Goal: Task Accomplishment & Management: Use online tool/utility

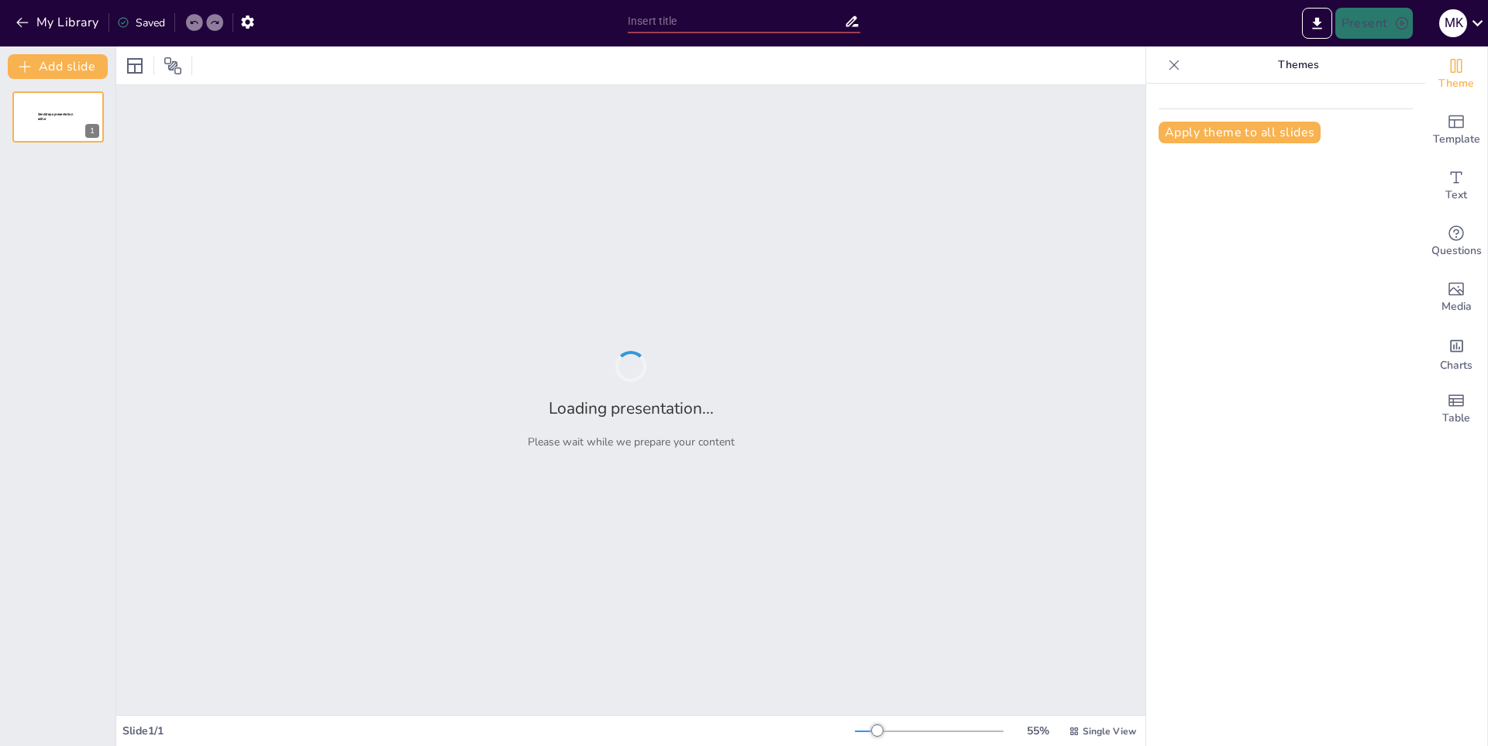
type input "La Tierra: Estructura y Composición"
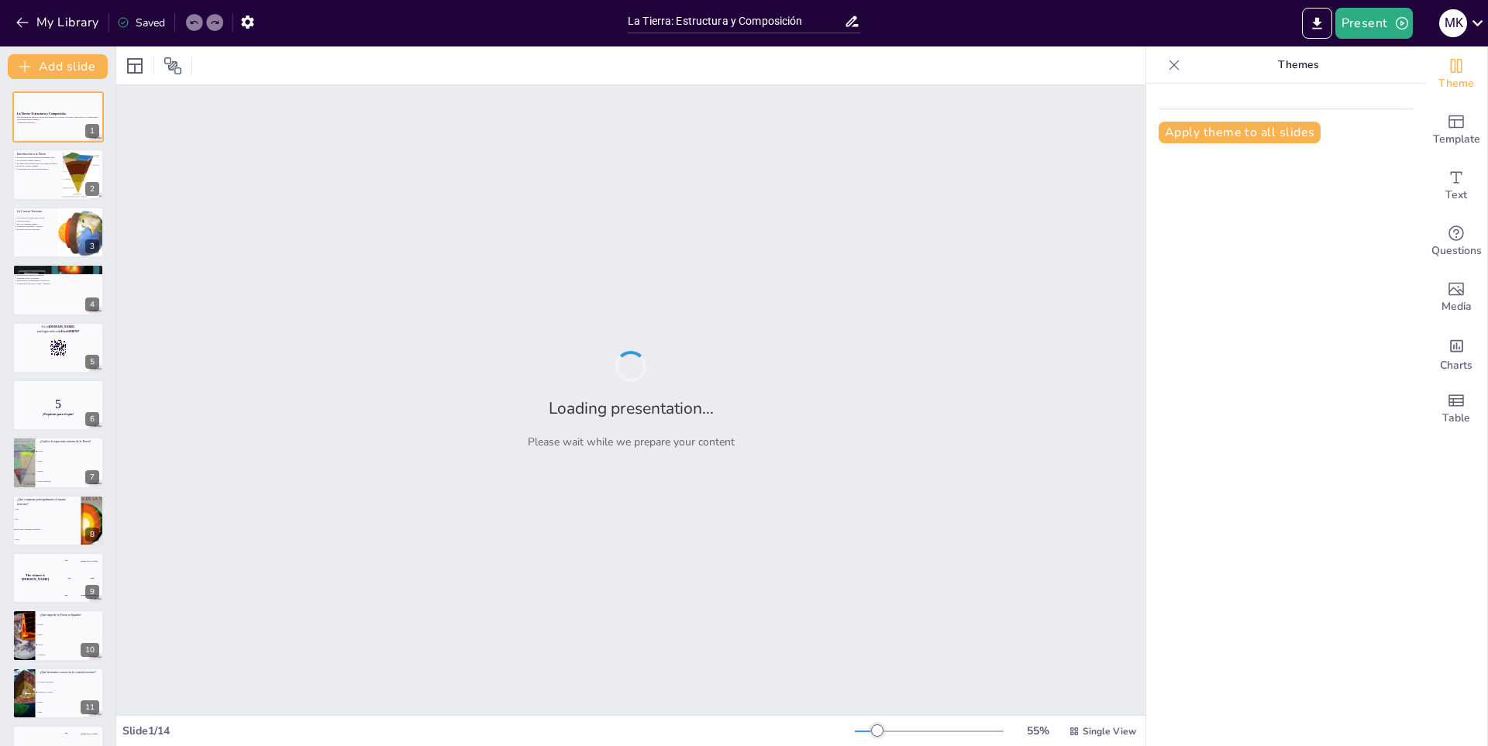
checkbox input "true"
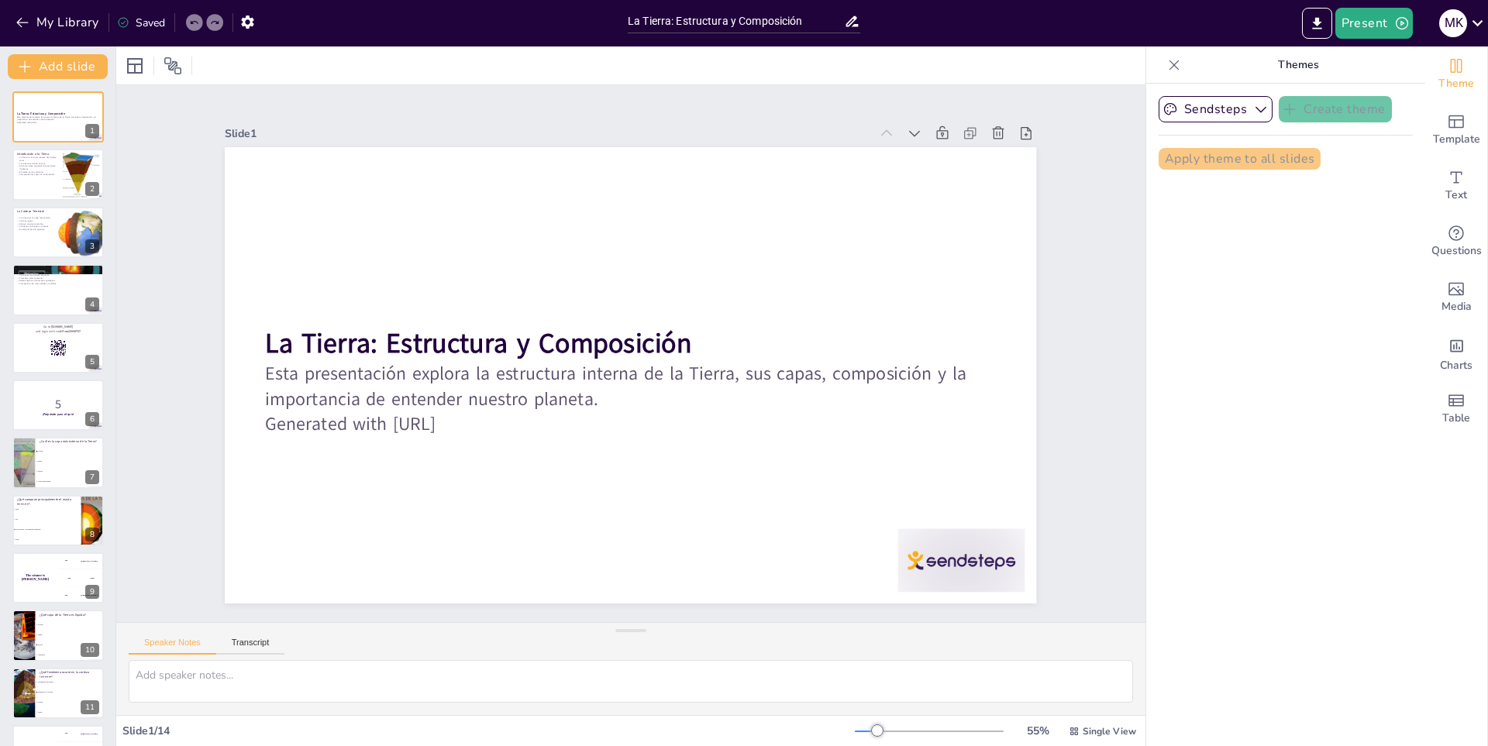
checkbox input "true"
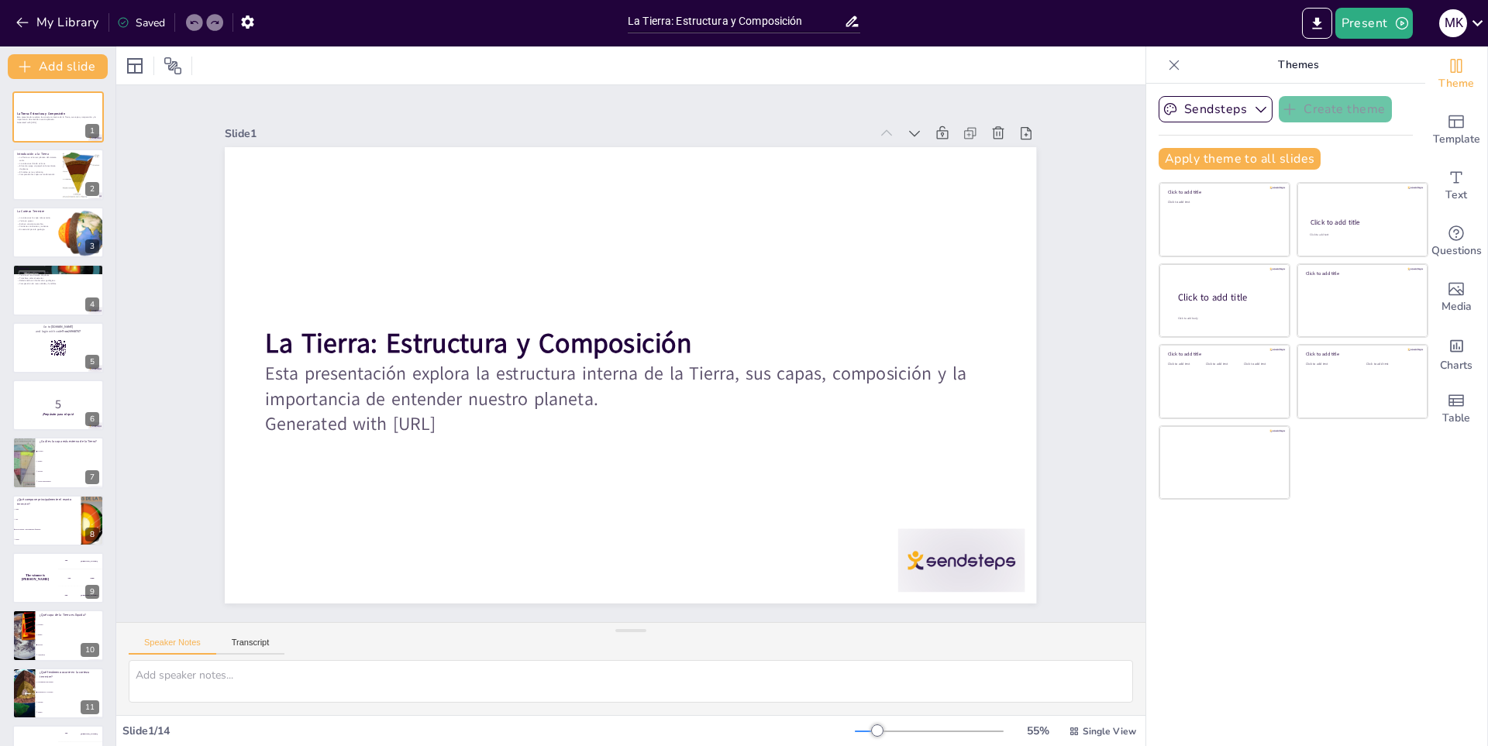
checkbox input "true"
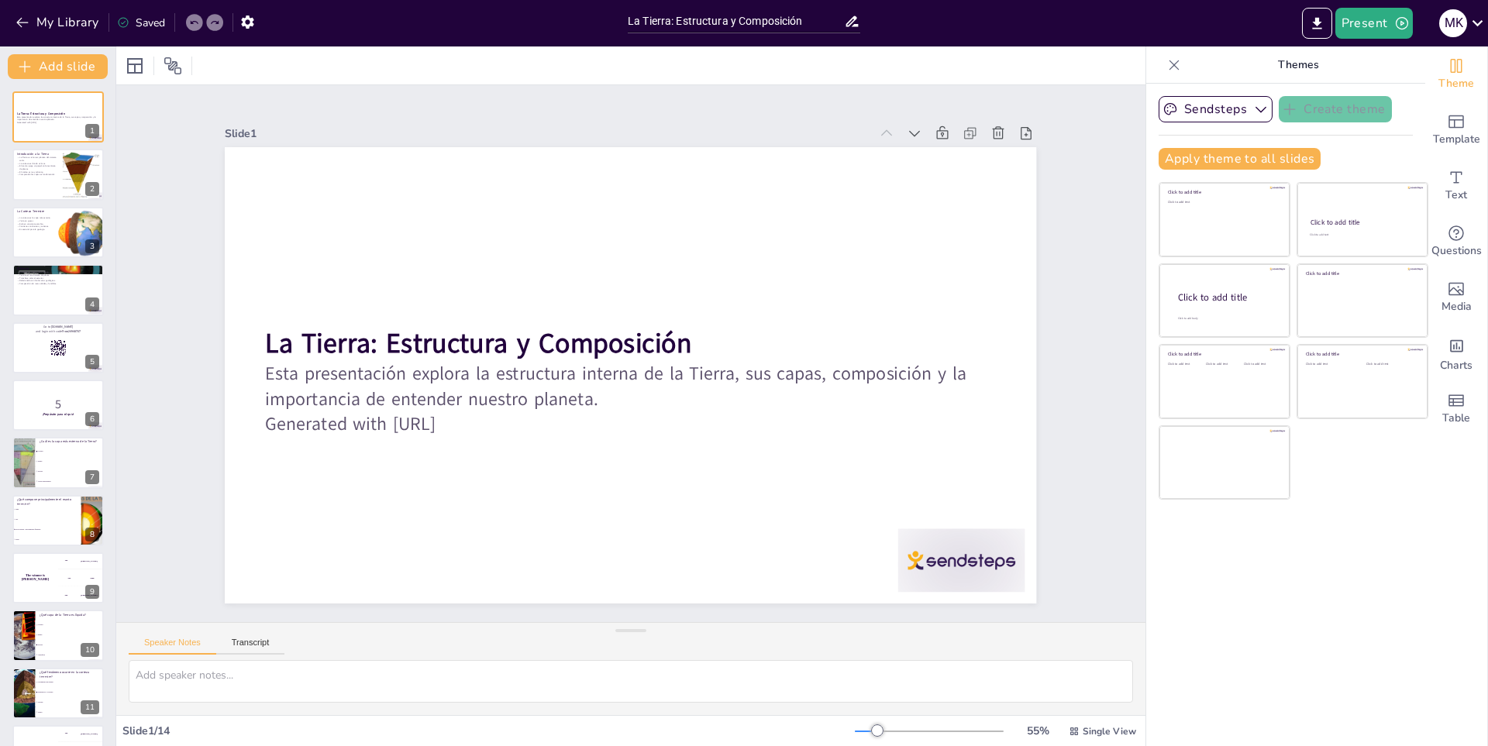
checkbox input "true"
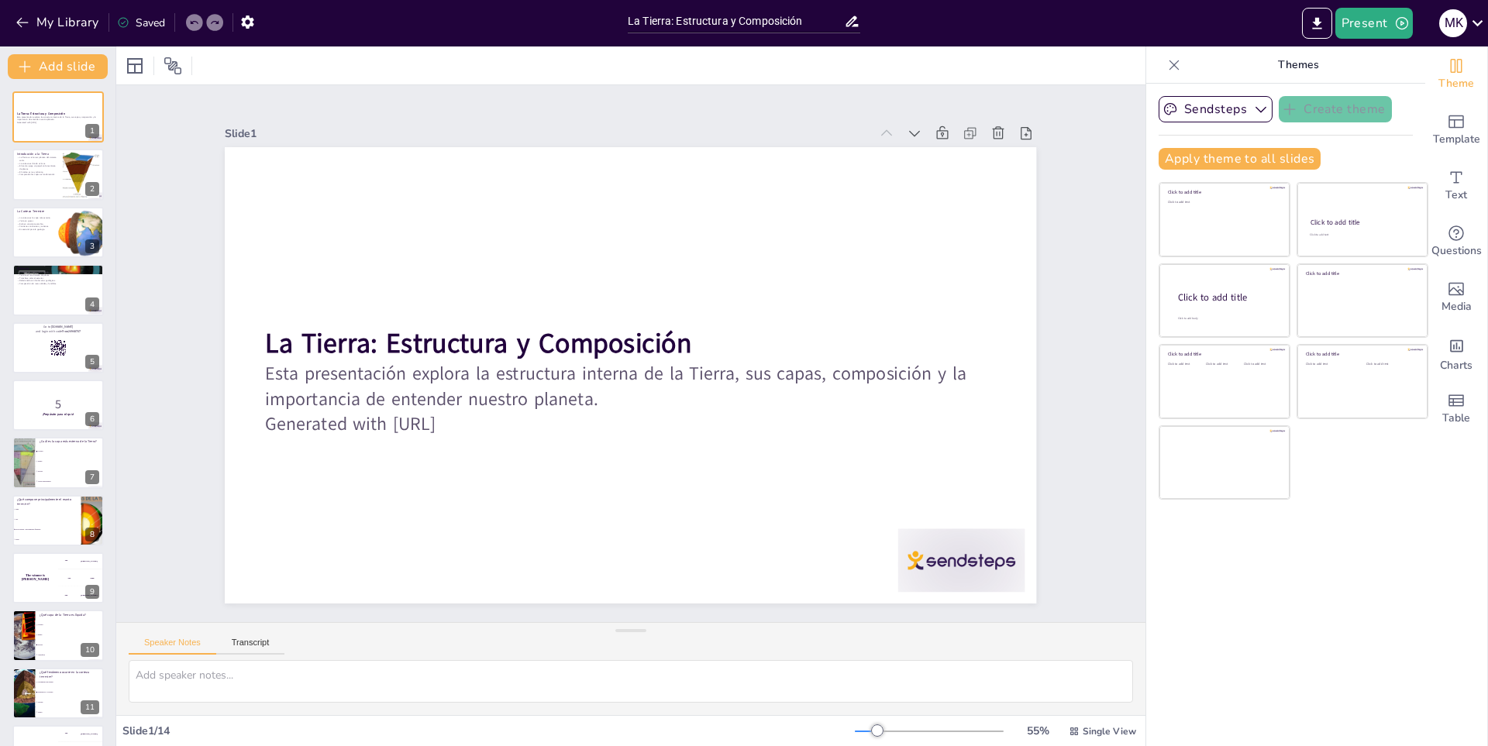
checkbox input "true"
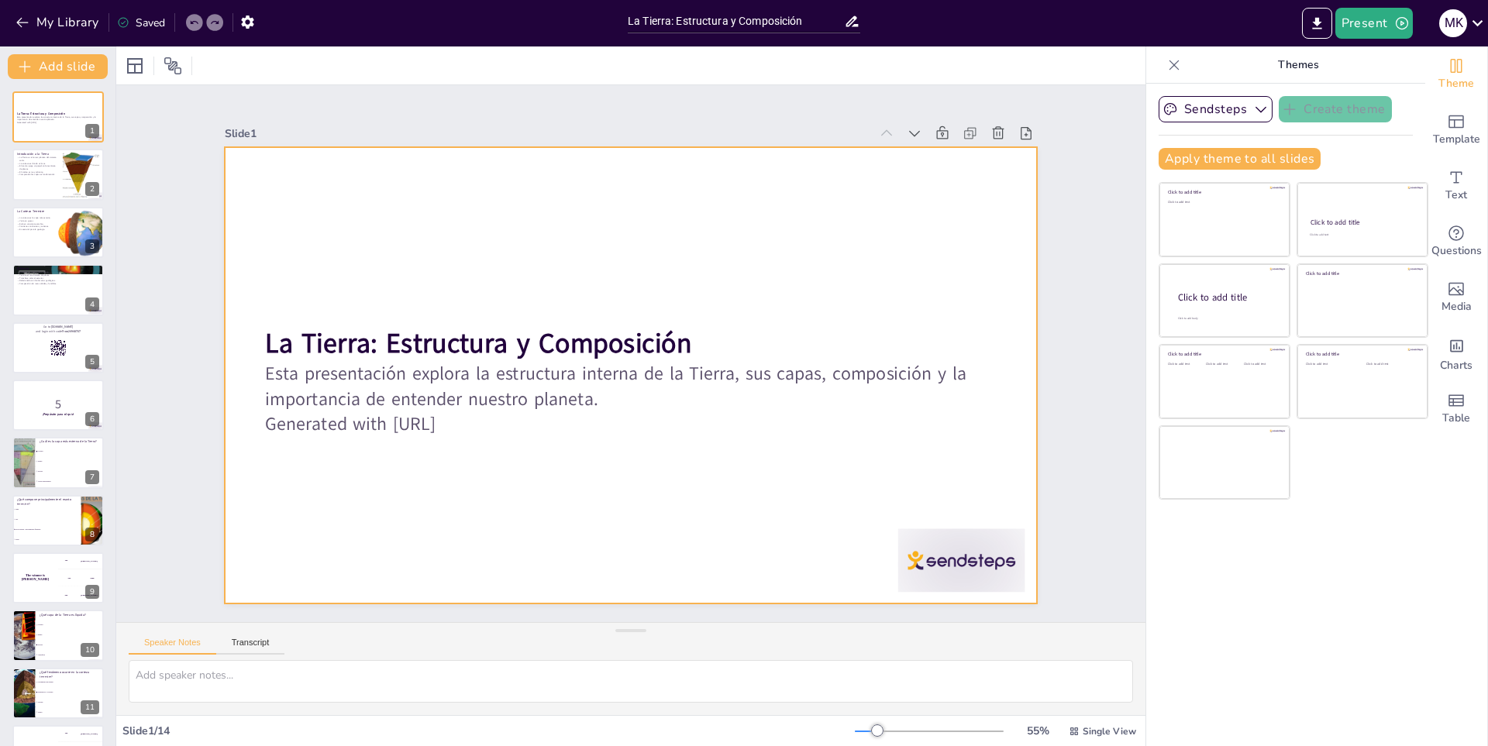
checkbox input "true"
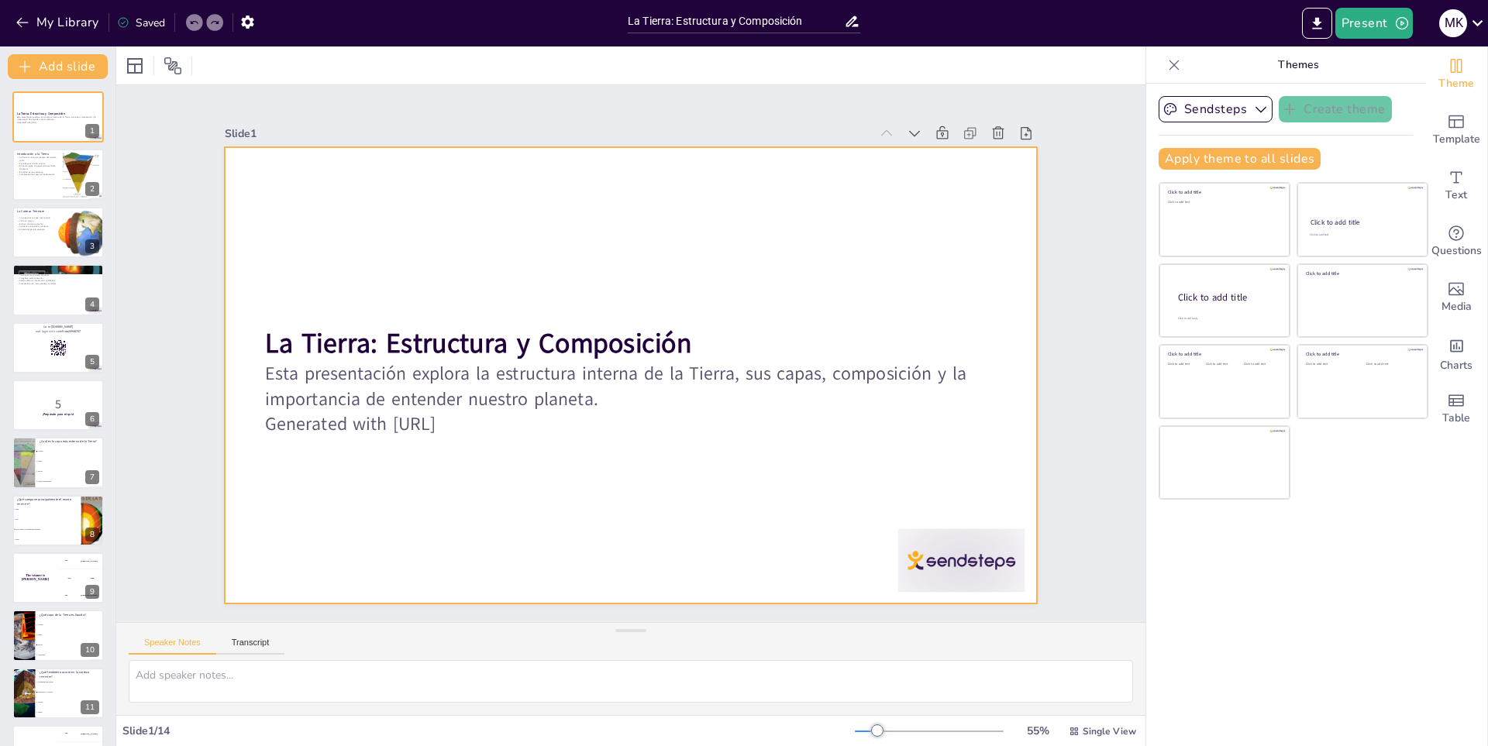
checkbox input "true"
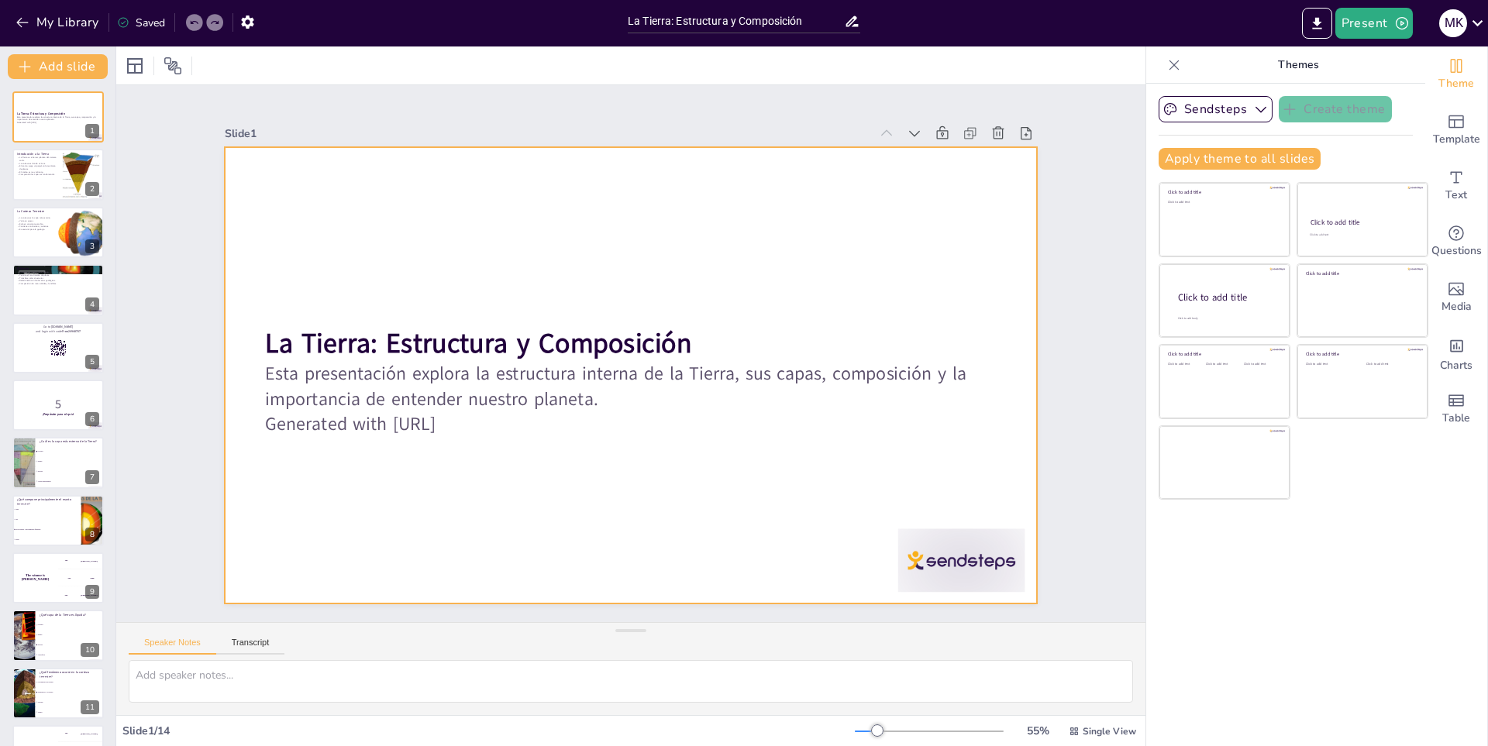
checkbox input "true"
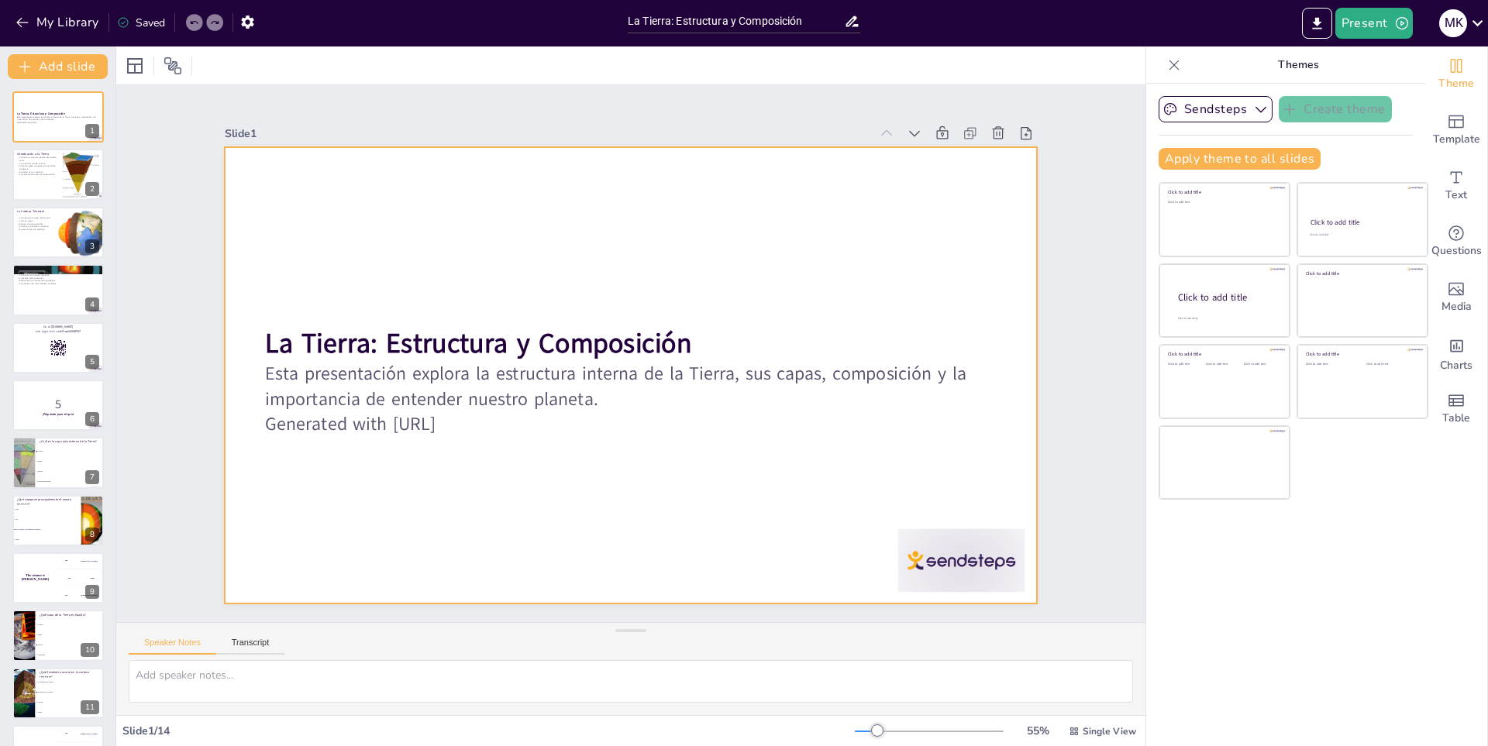
checkbox input "true"
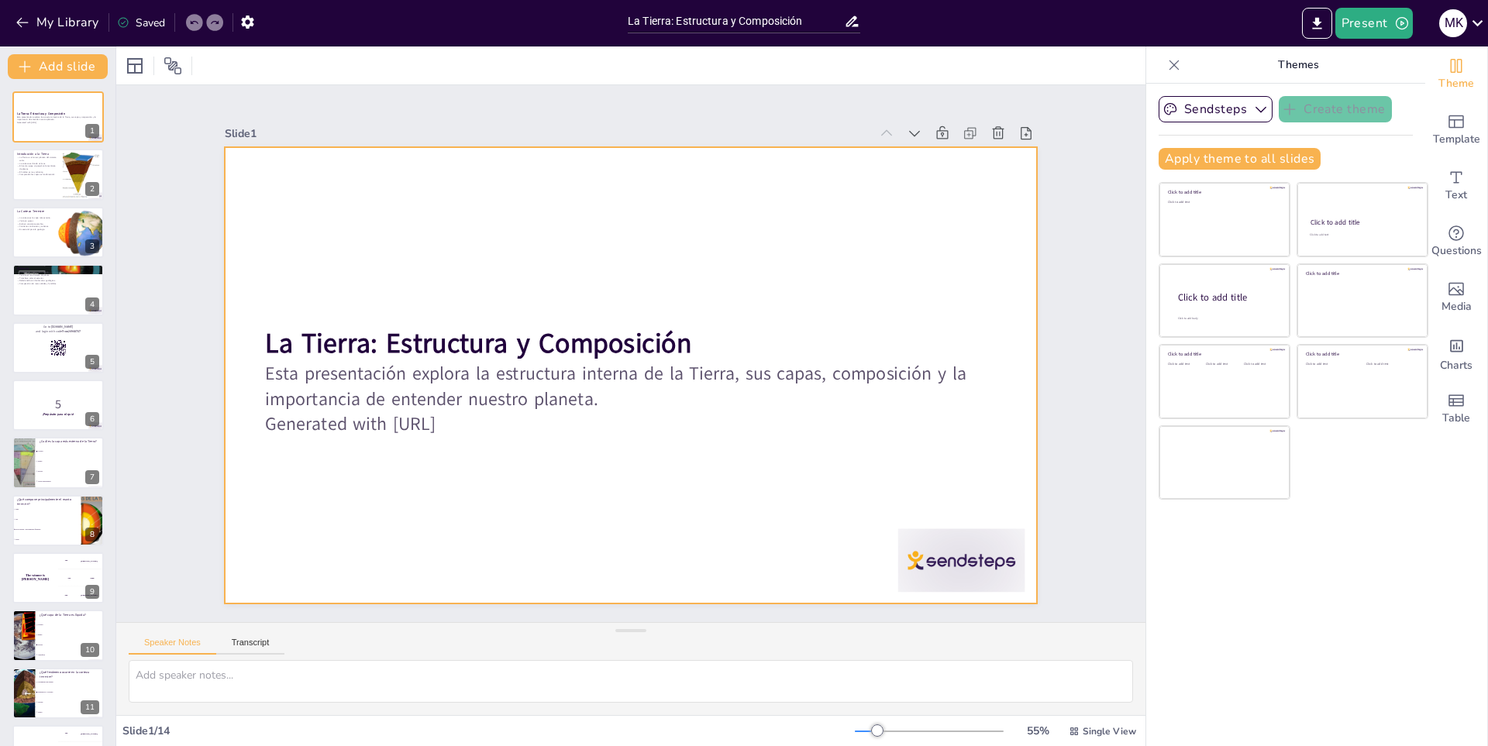
checkbox input "true"
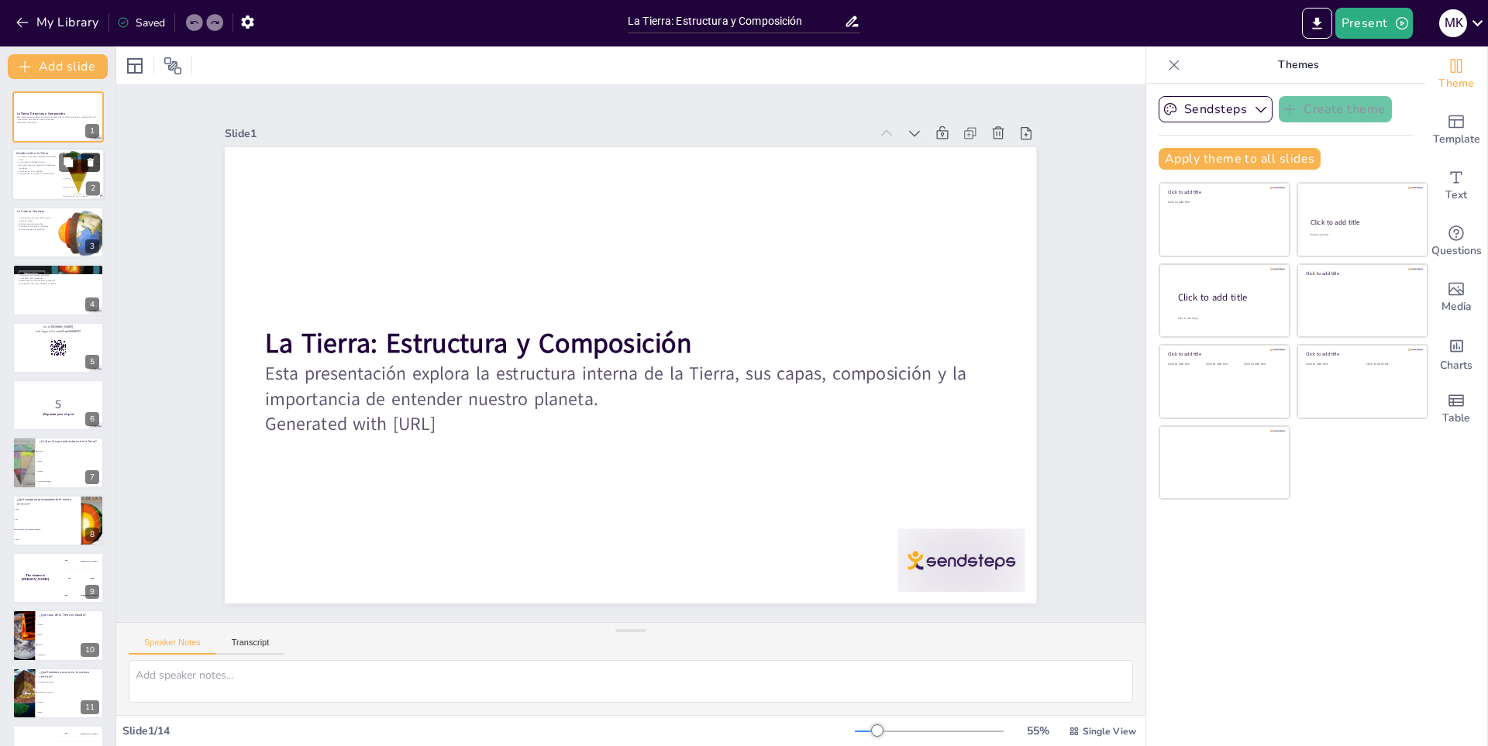
checkbox input "true"
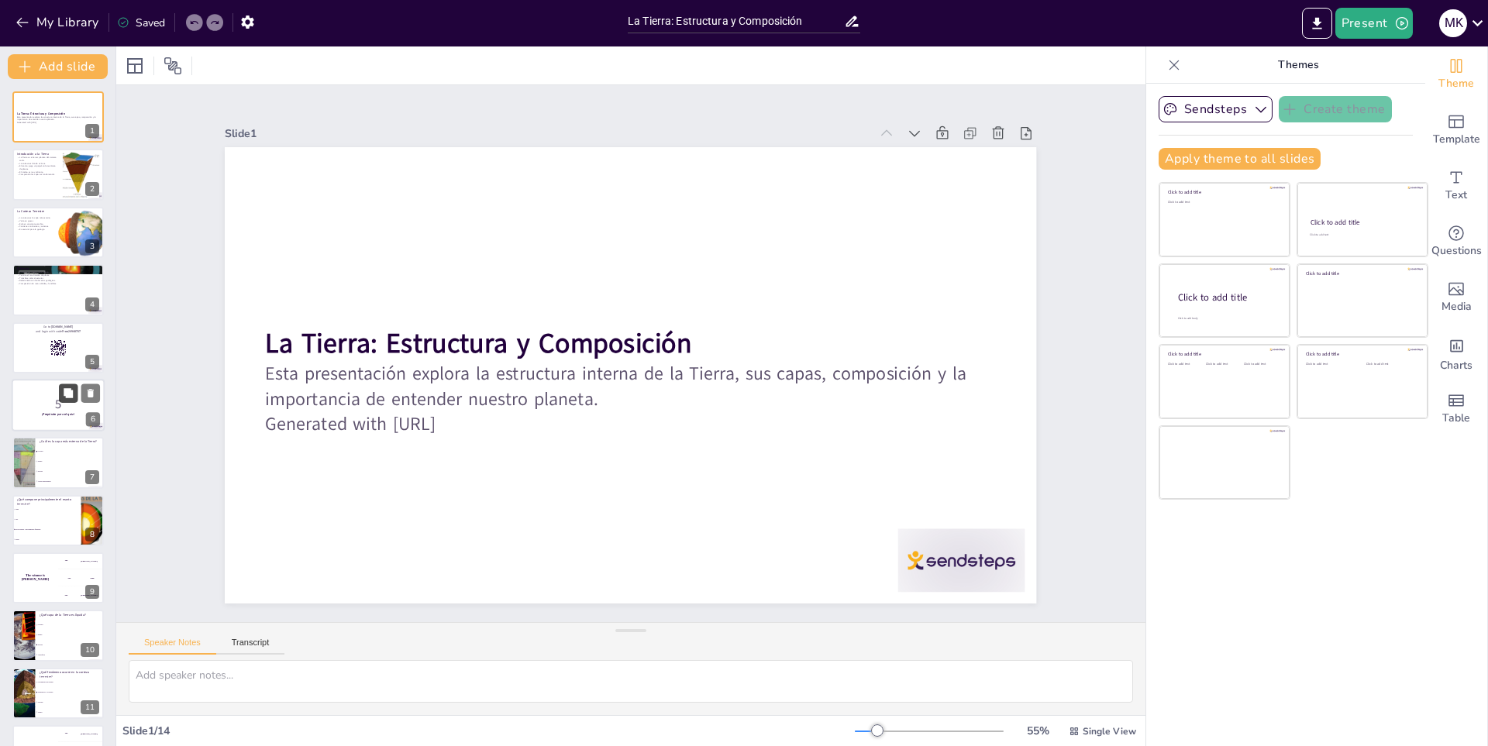
checkbox input "true"
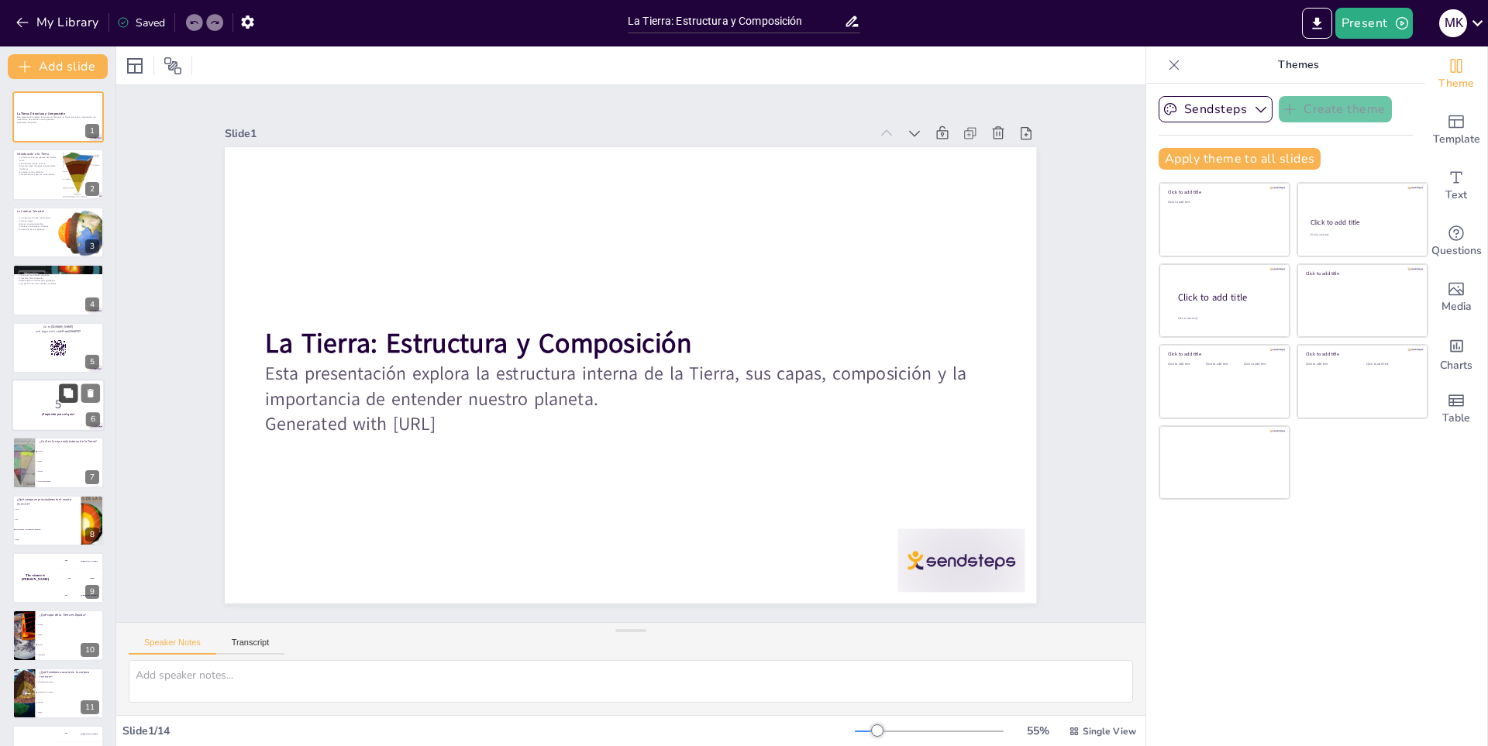
checkbox input "true"
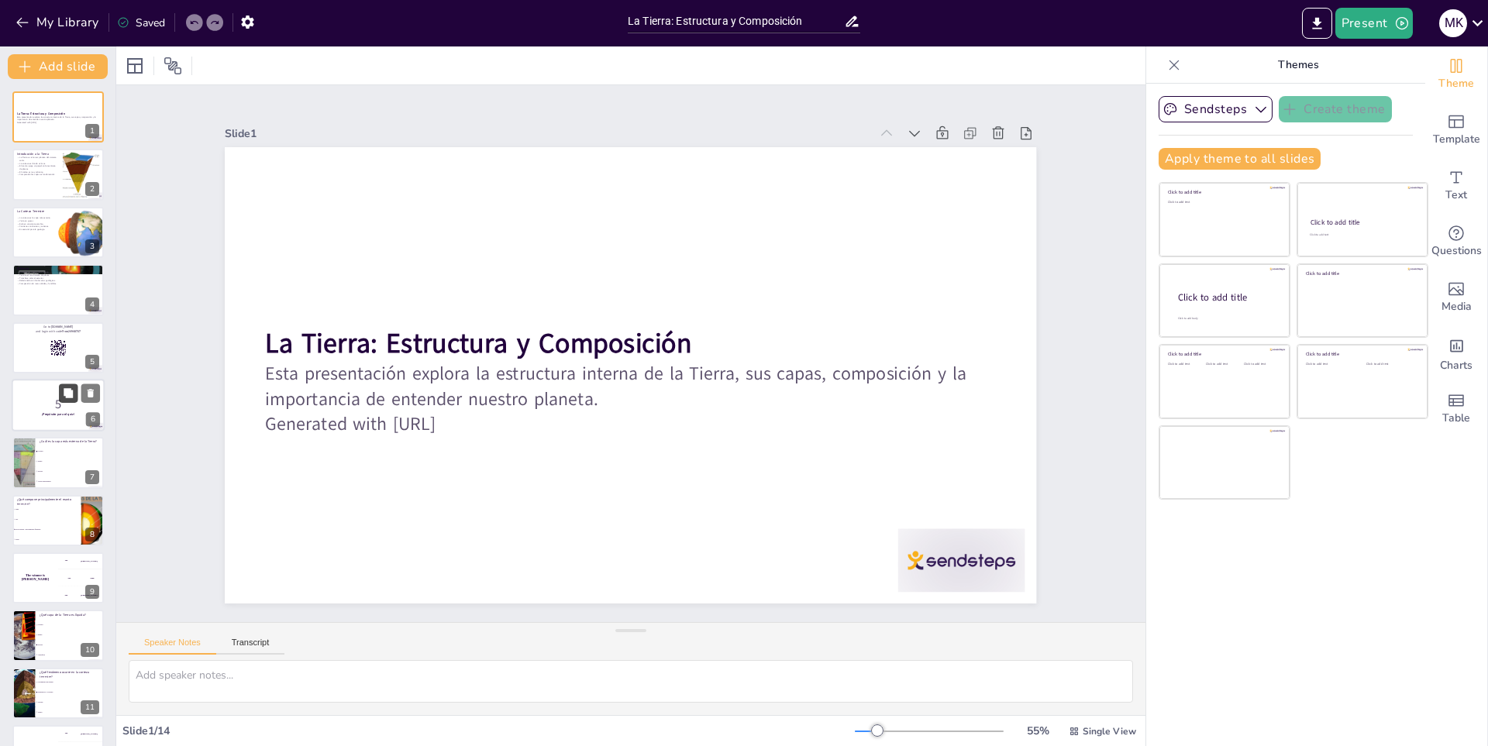
checkbox input "true"
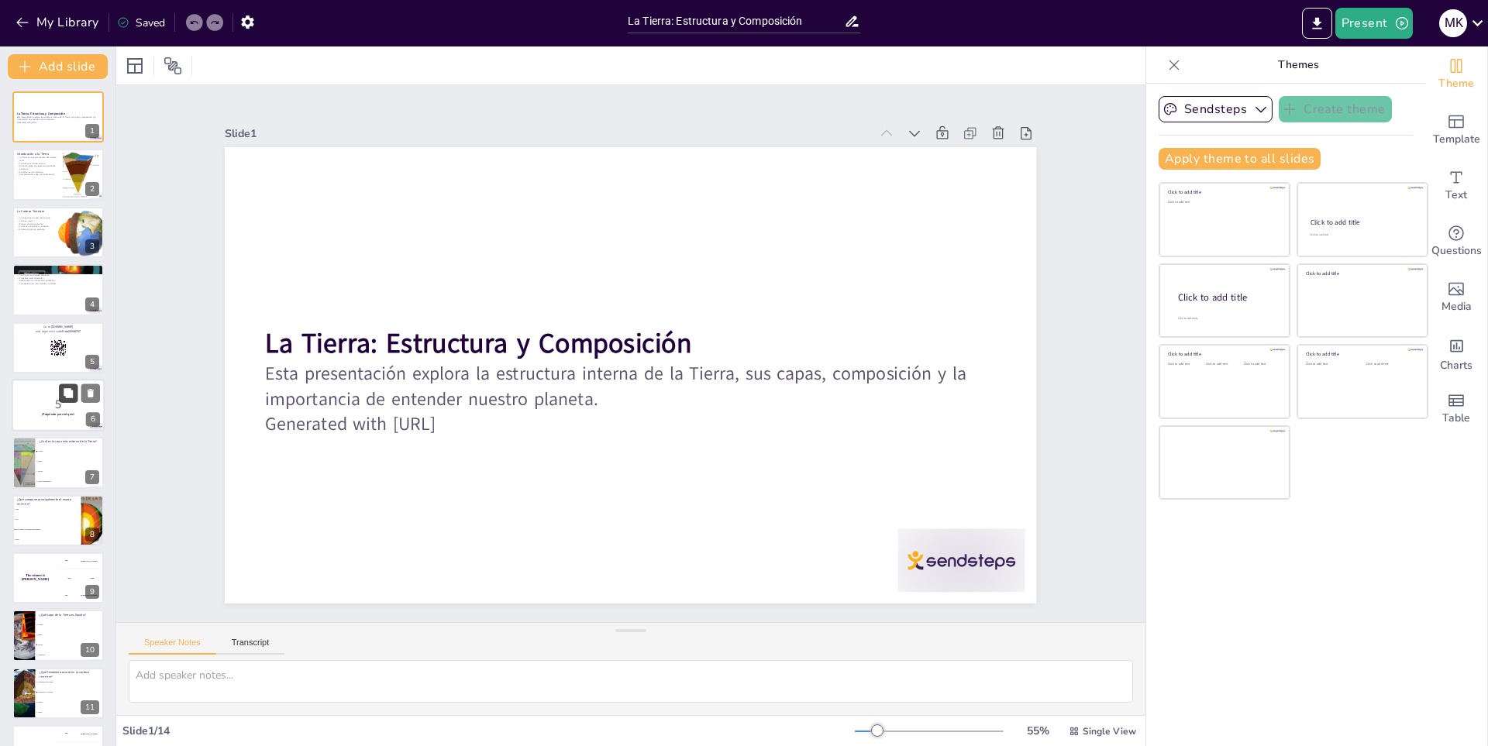
scroll to position [158, 0]
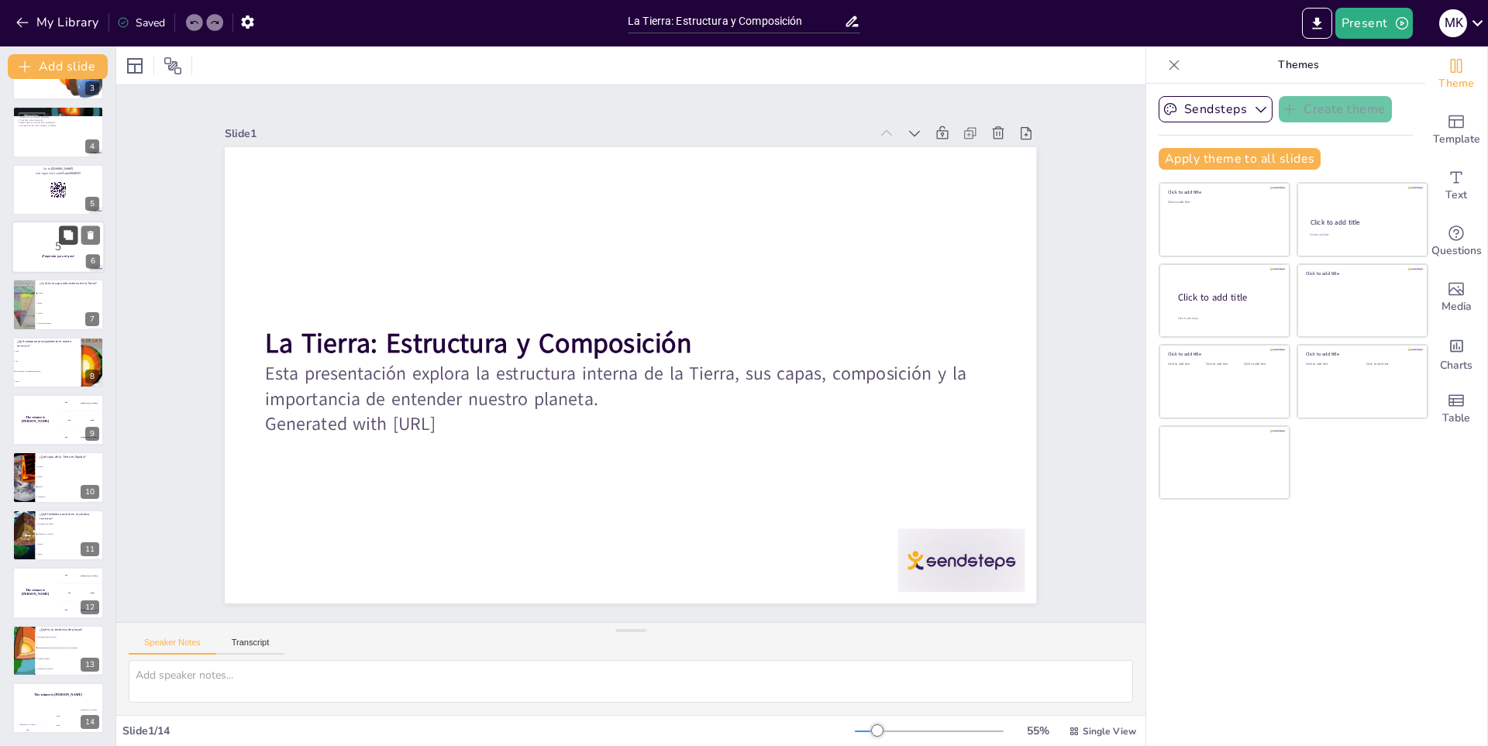
checkbox input "true"
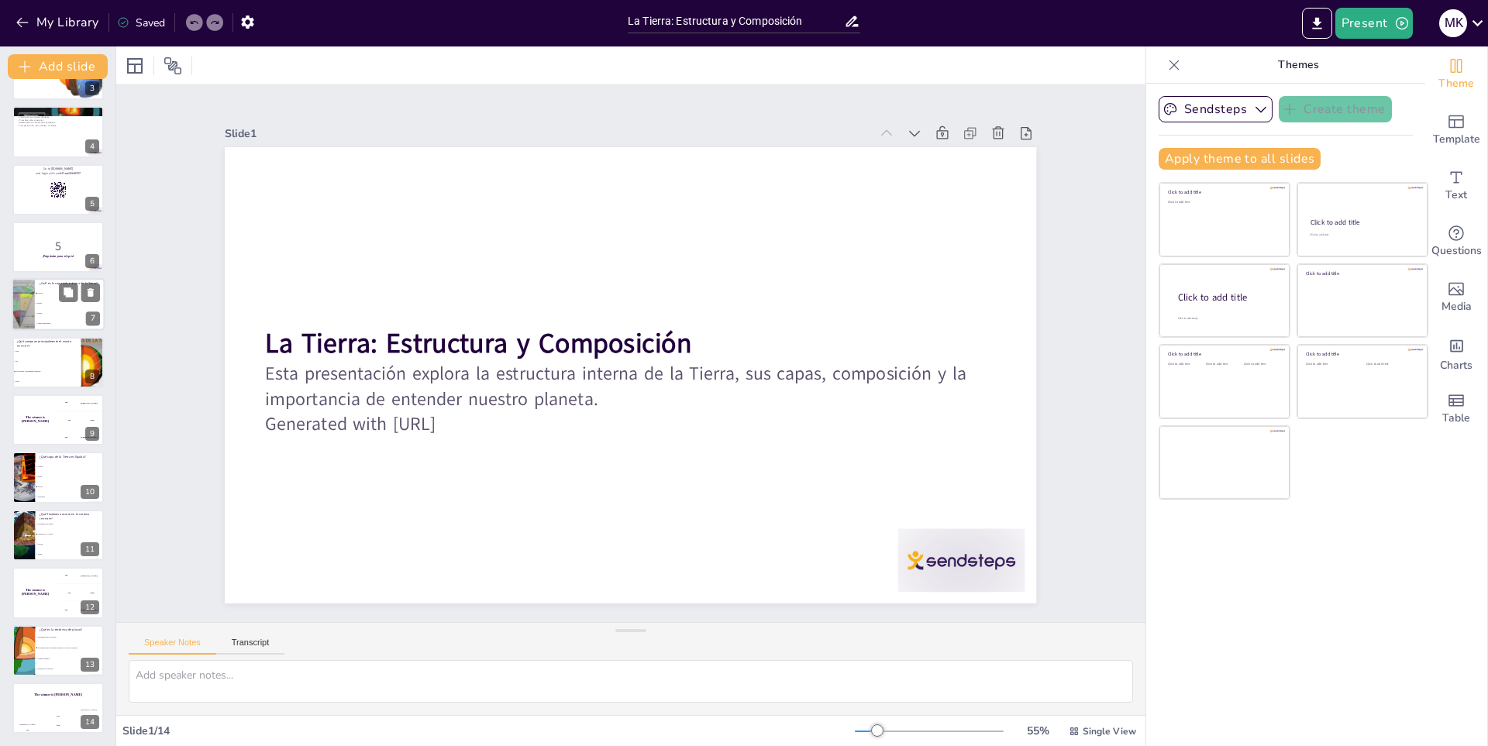
checkbox input "true"
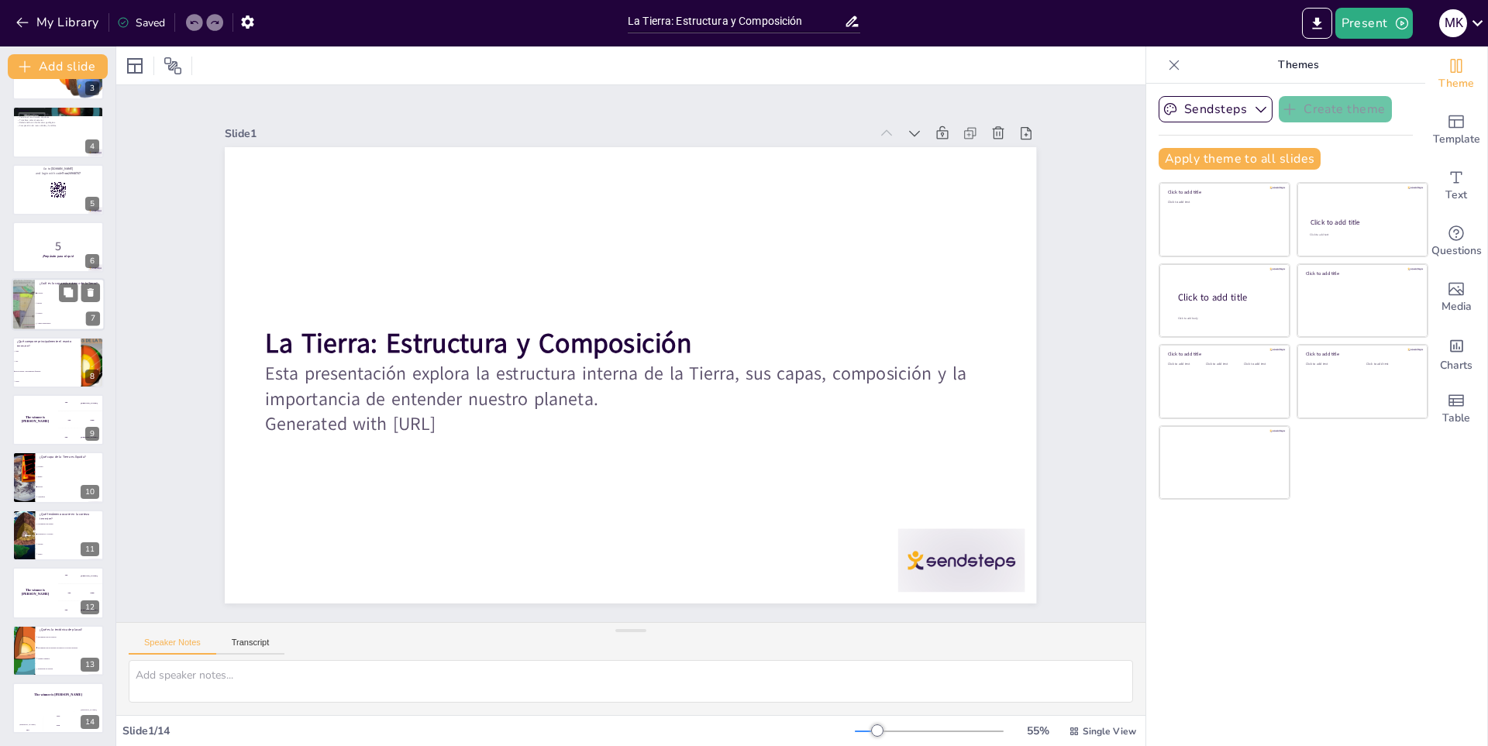
checkbox input "true"
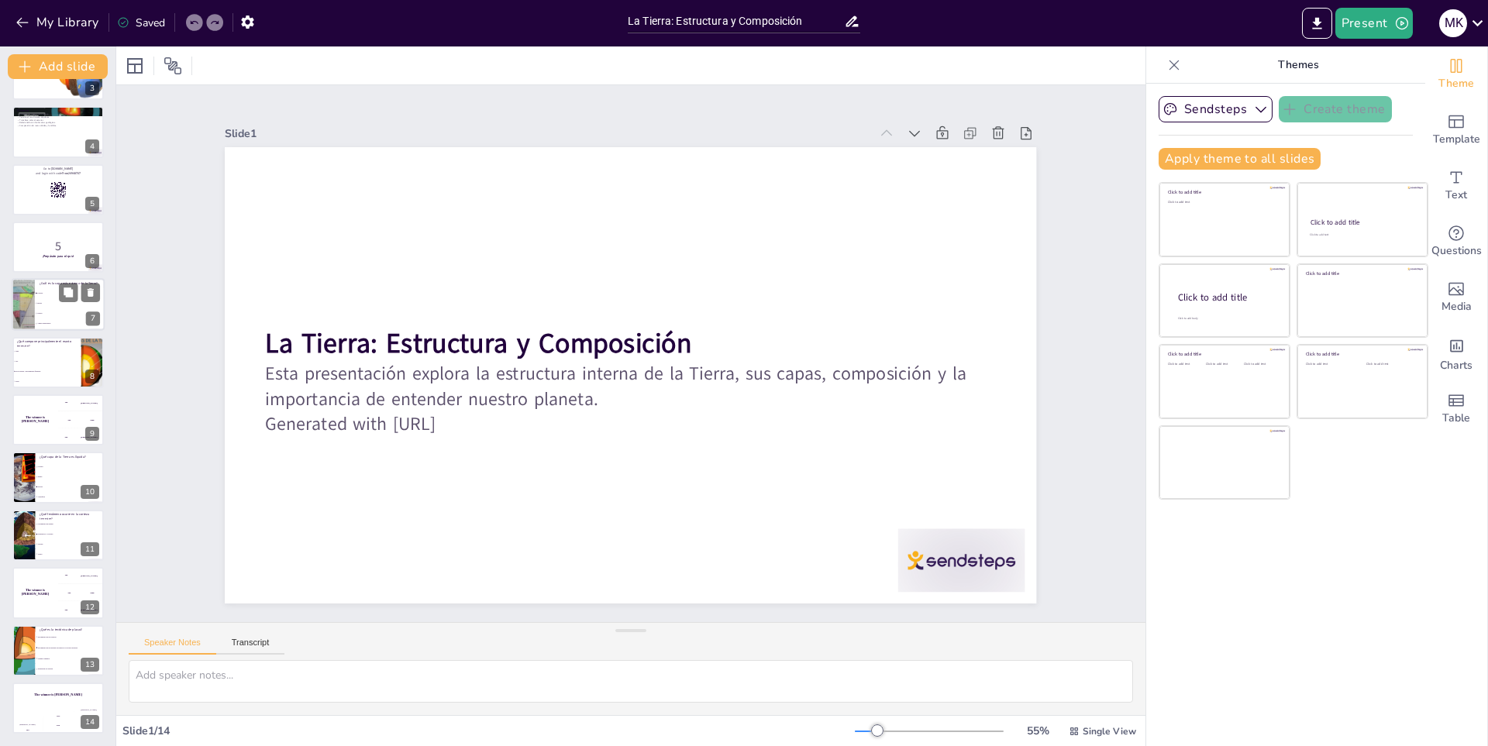
checkbox input "true"
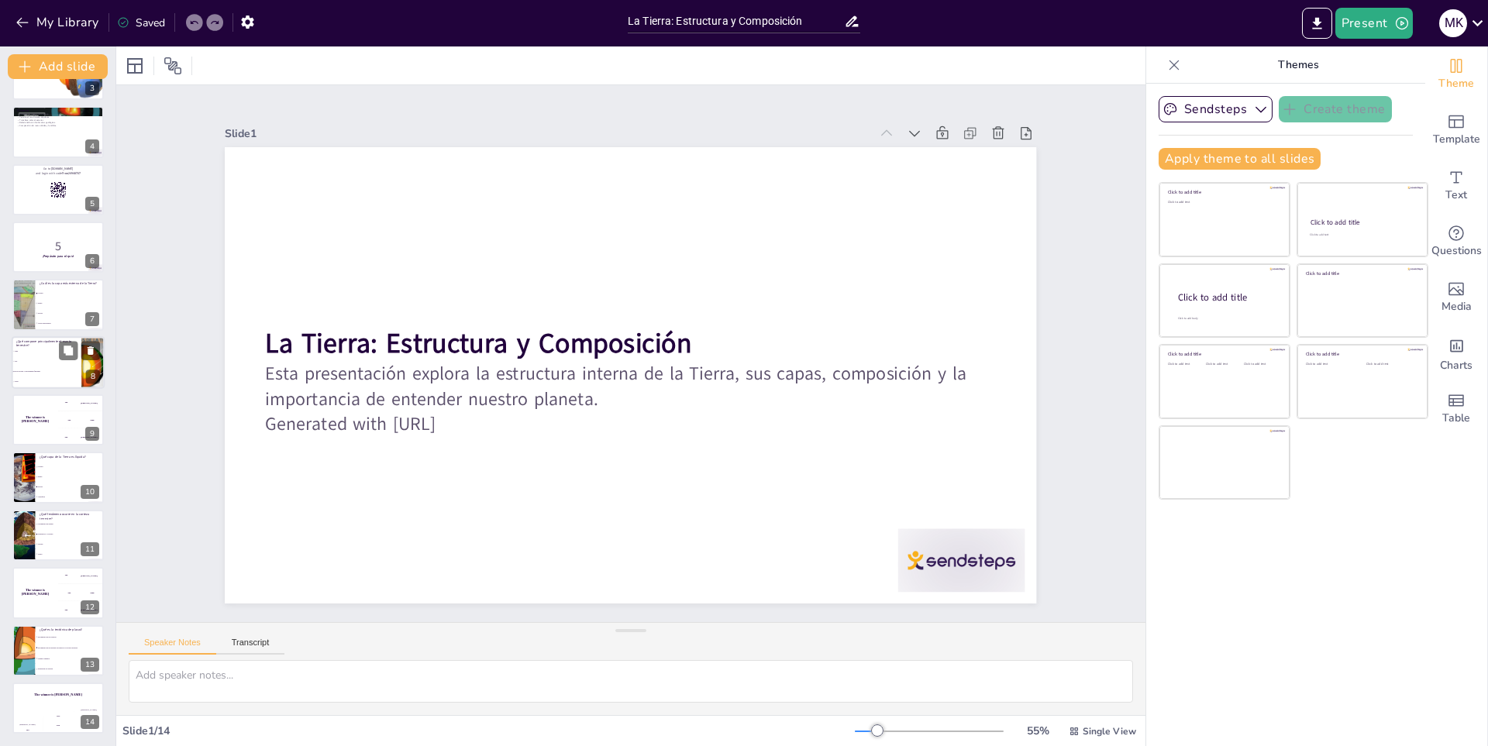
checkbox input "true"
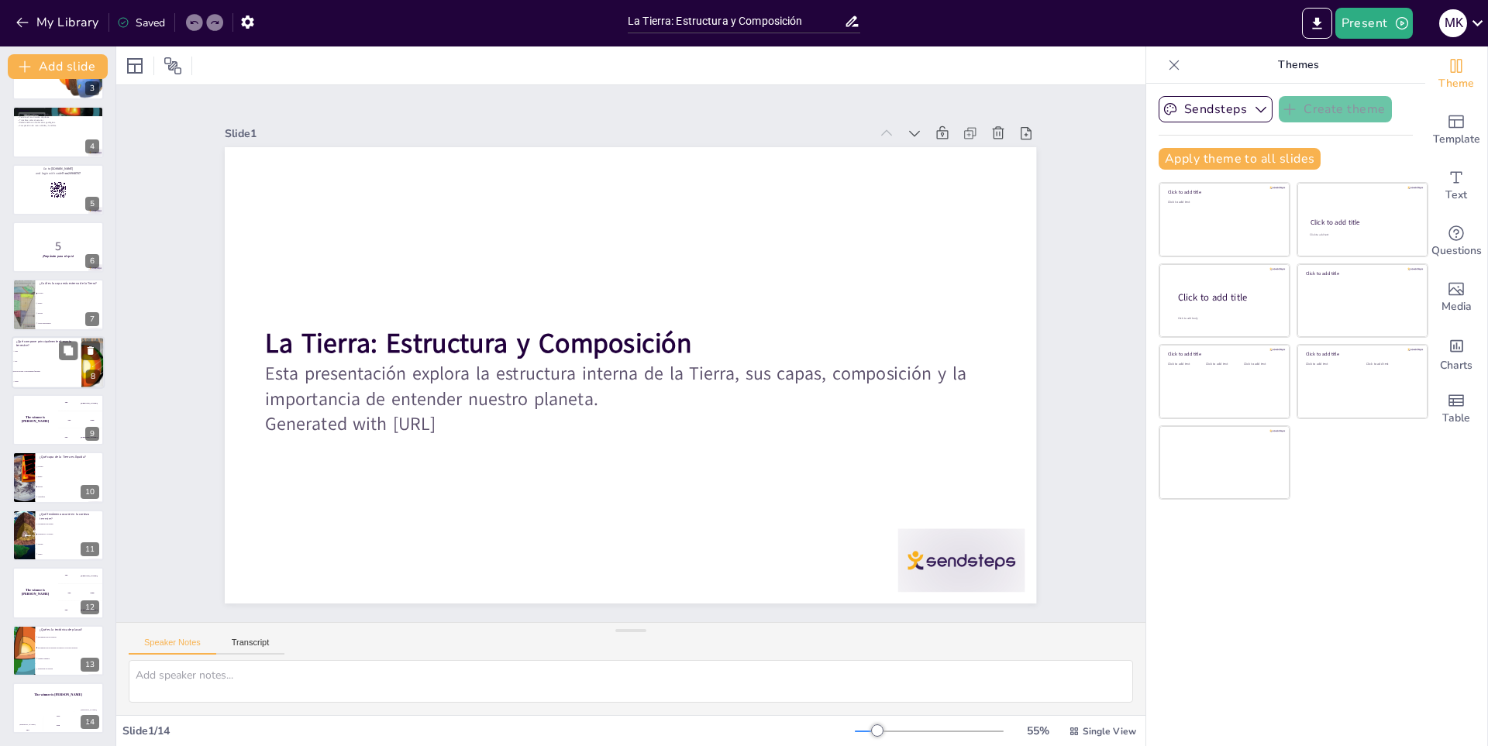
checkbox input "true"
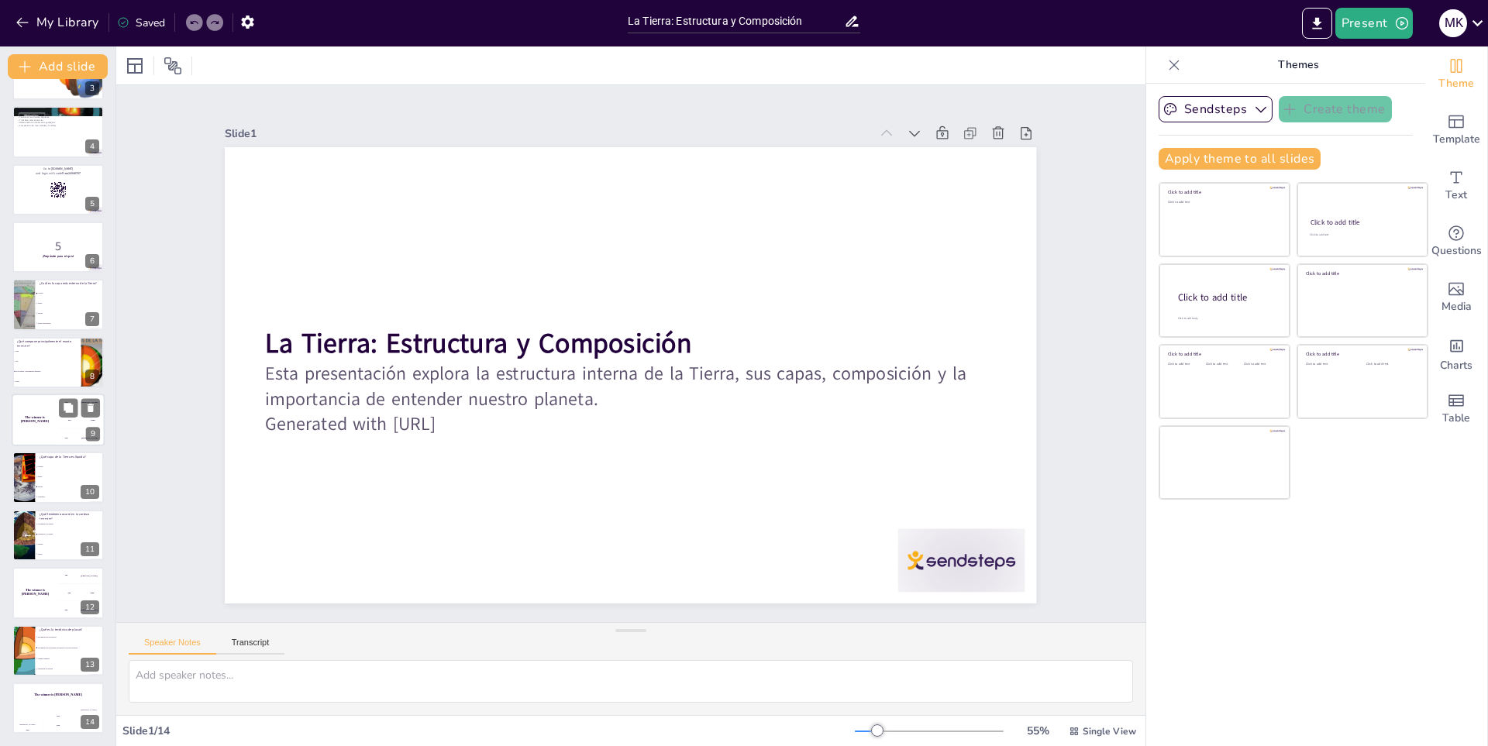
checkbox input "true"
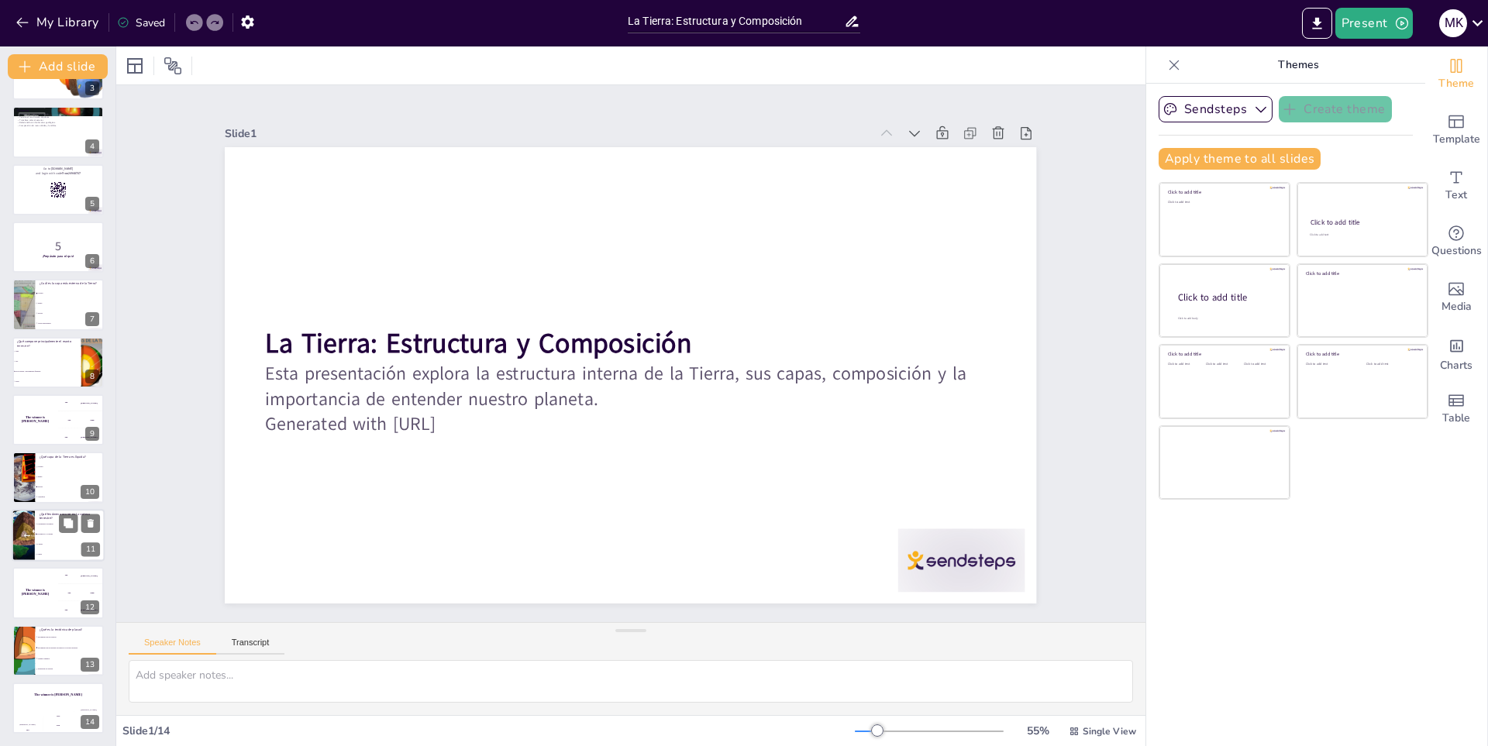
checkbox input "true"
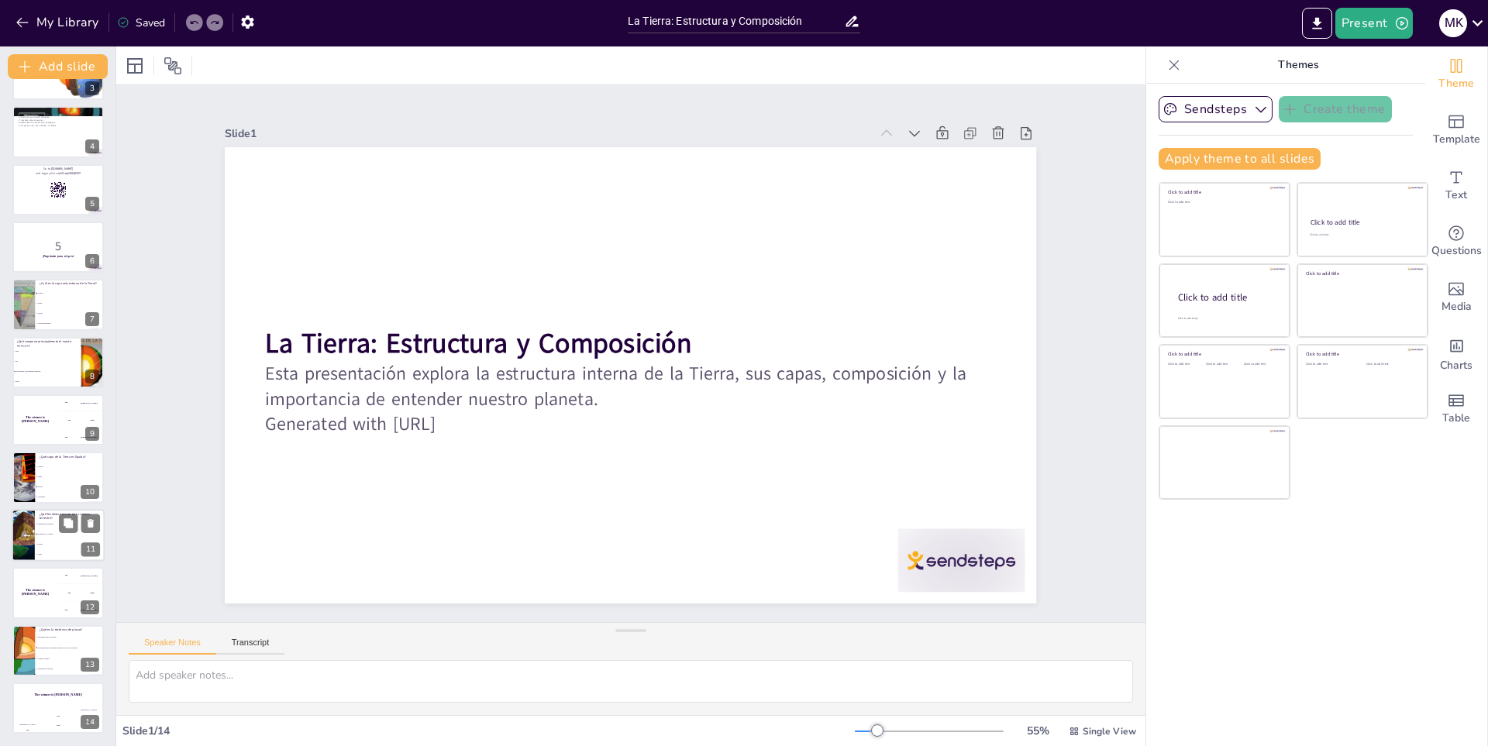
checkbox input "true"
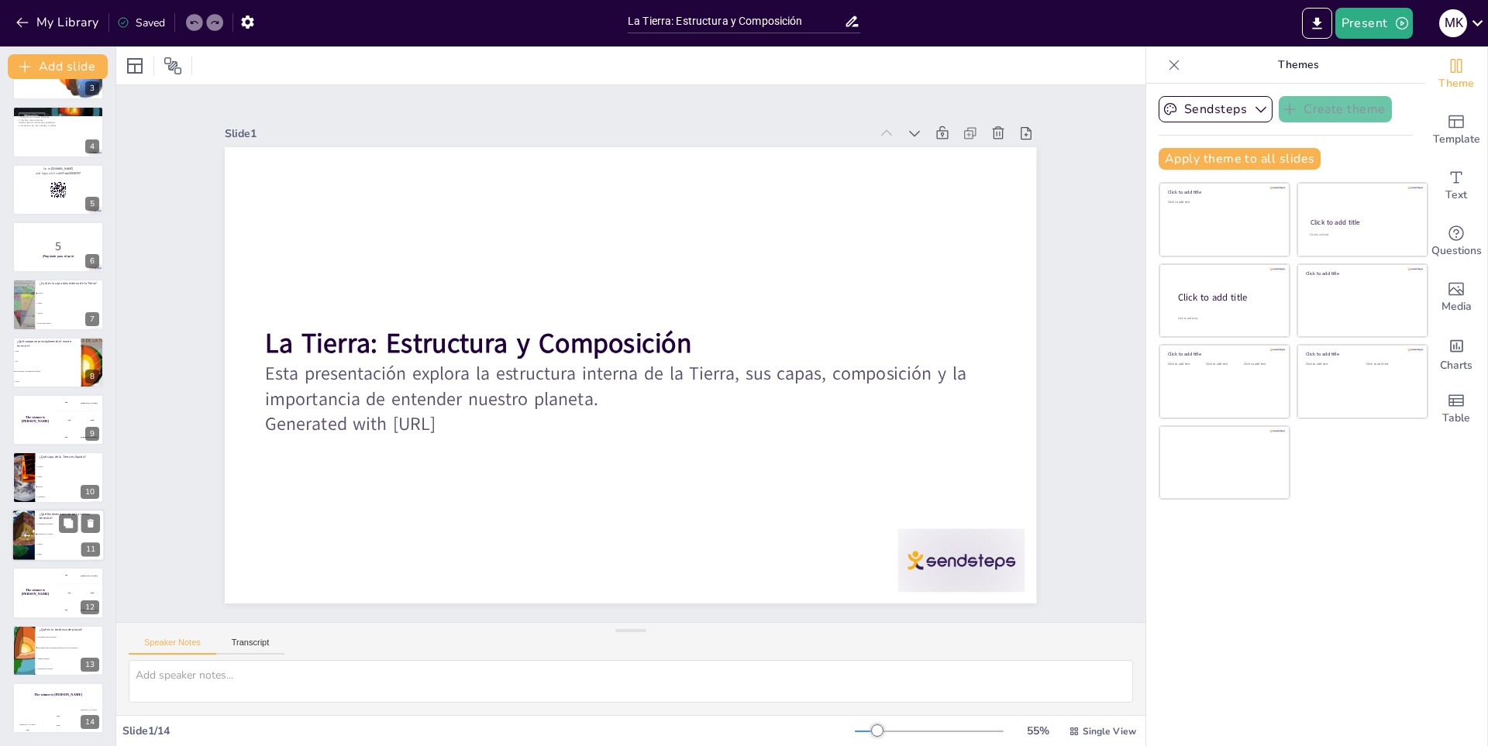
checkbox input "true"
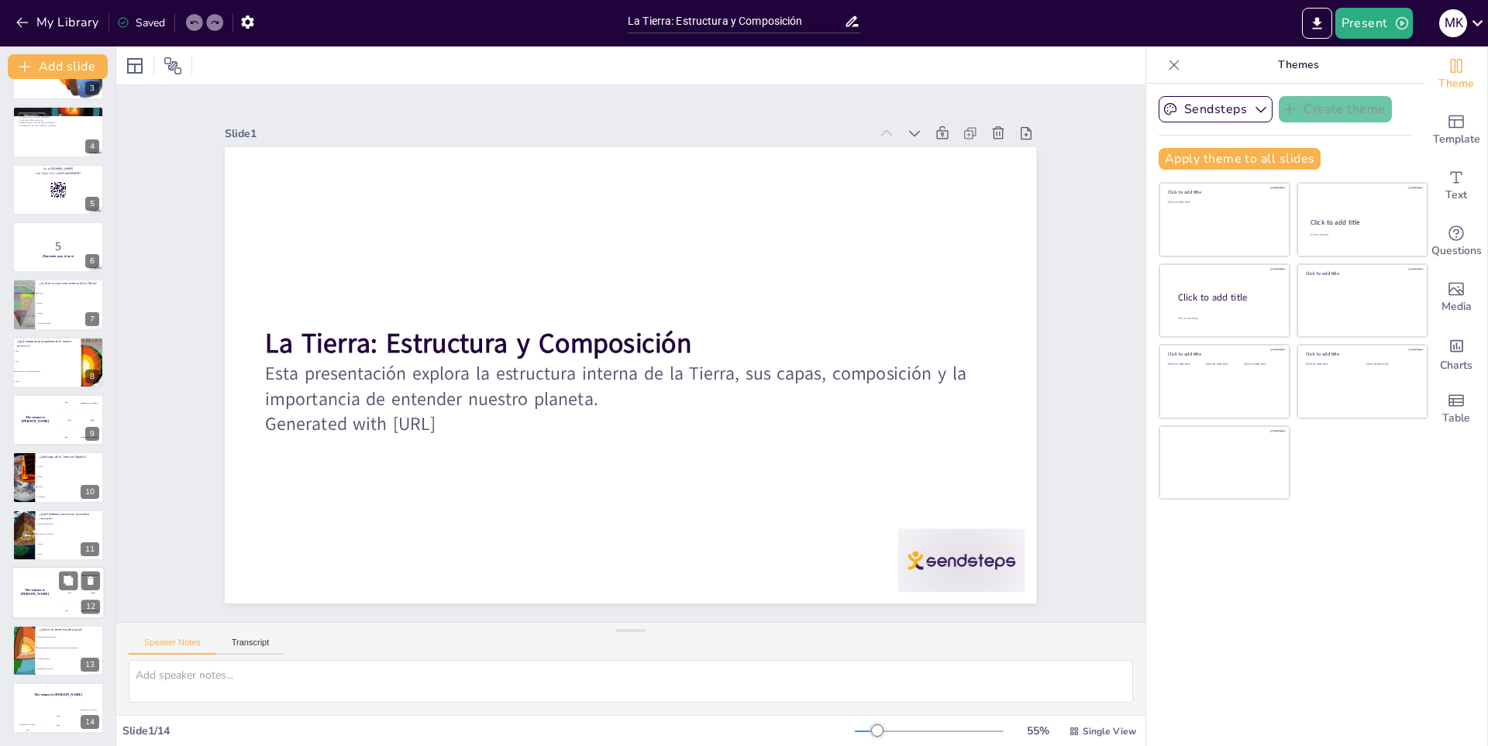
checkbox input "true"
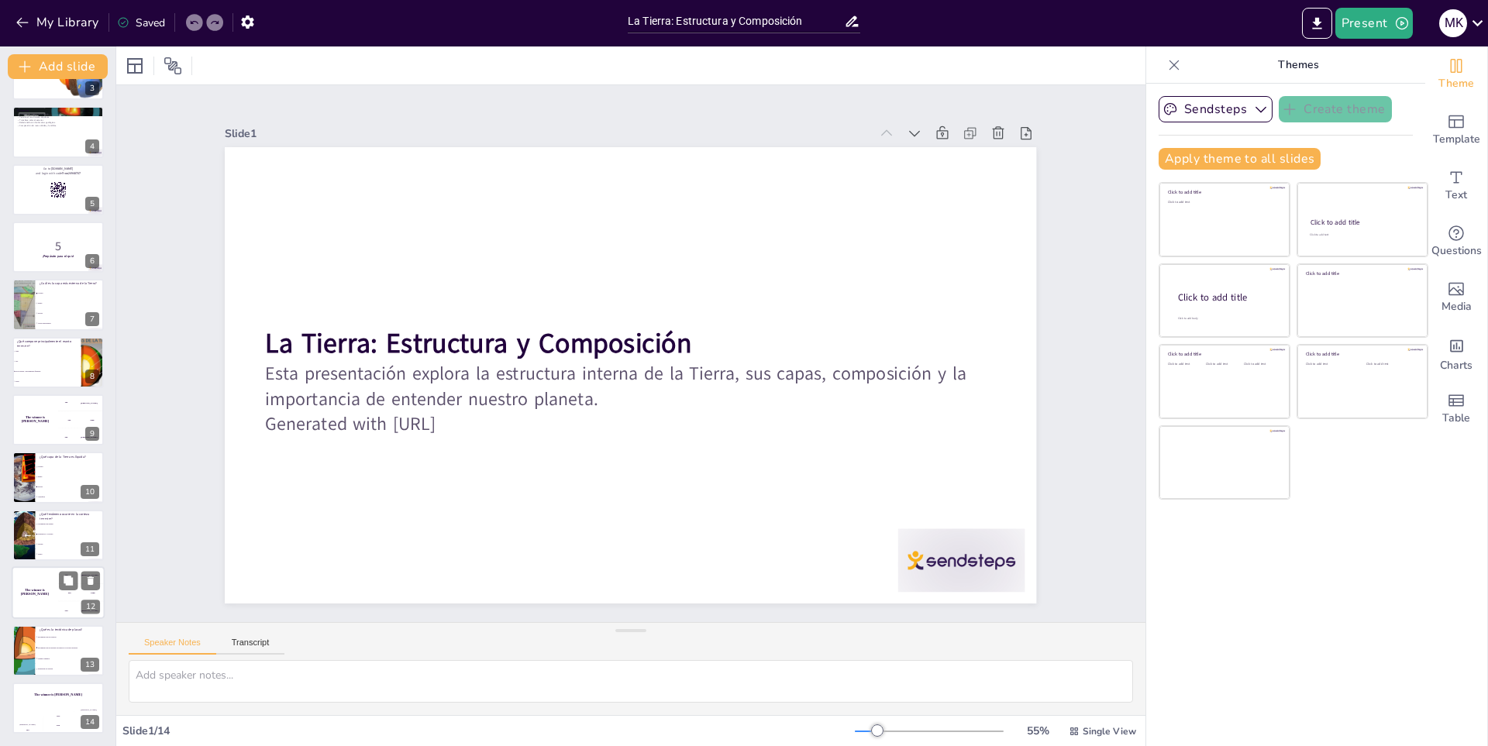
checkbox input "true"
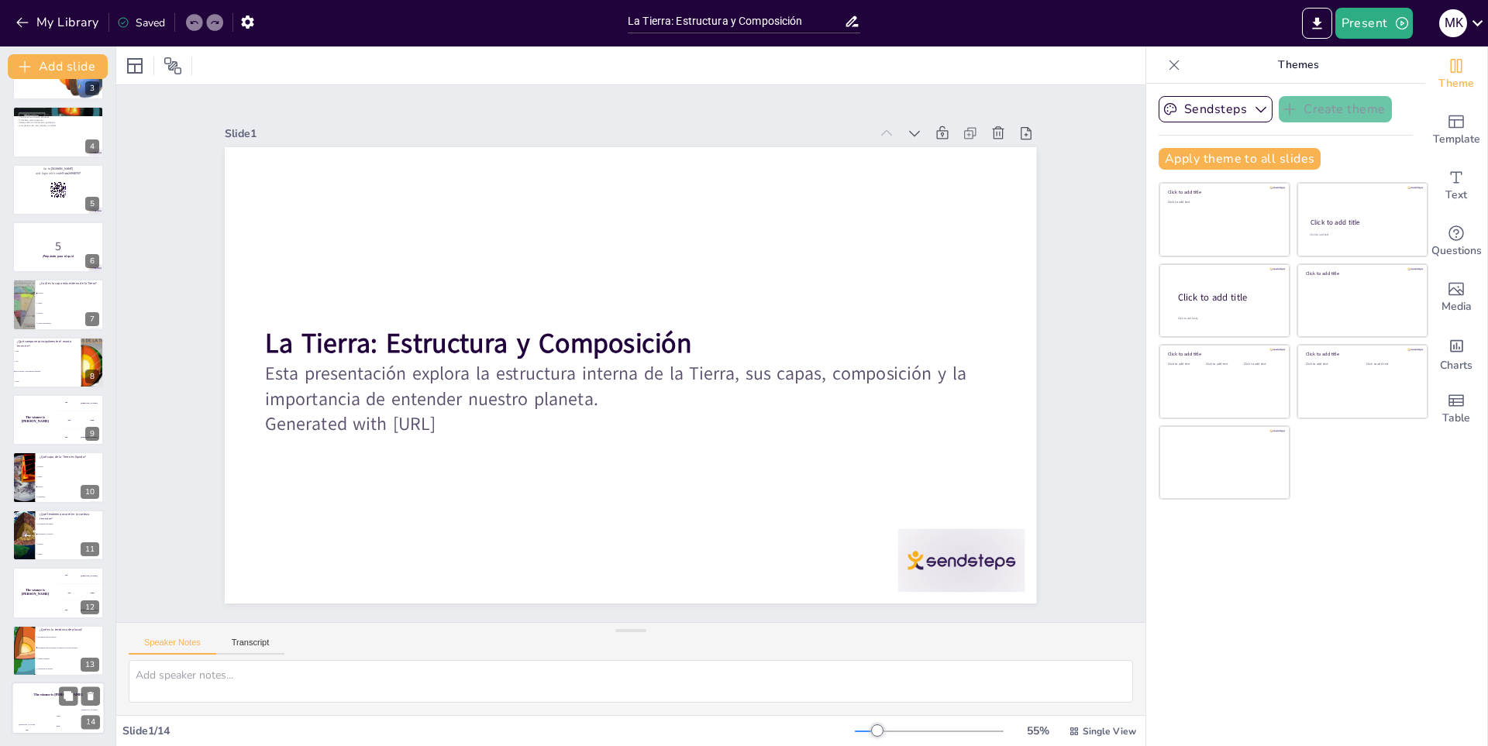
checkbox input "true"
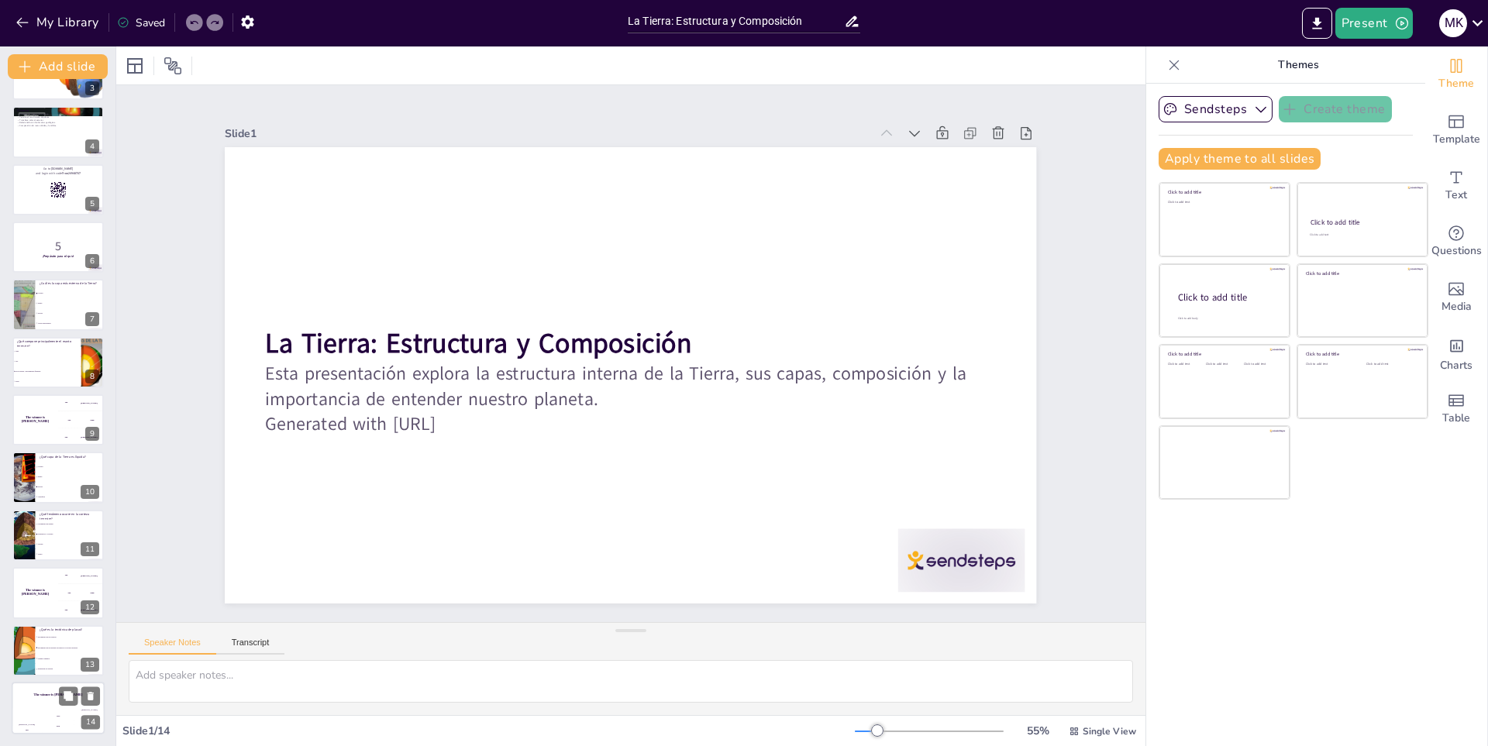
checkbox input "true"
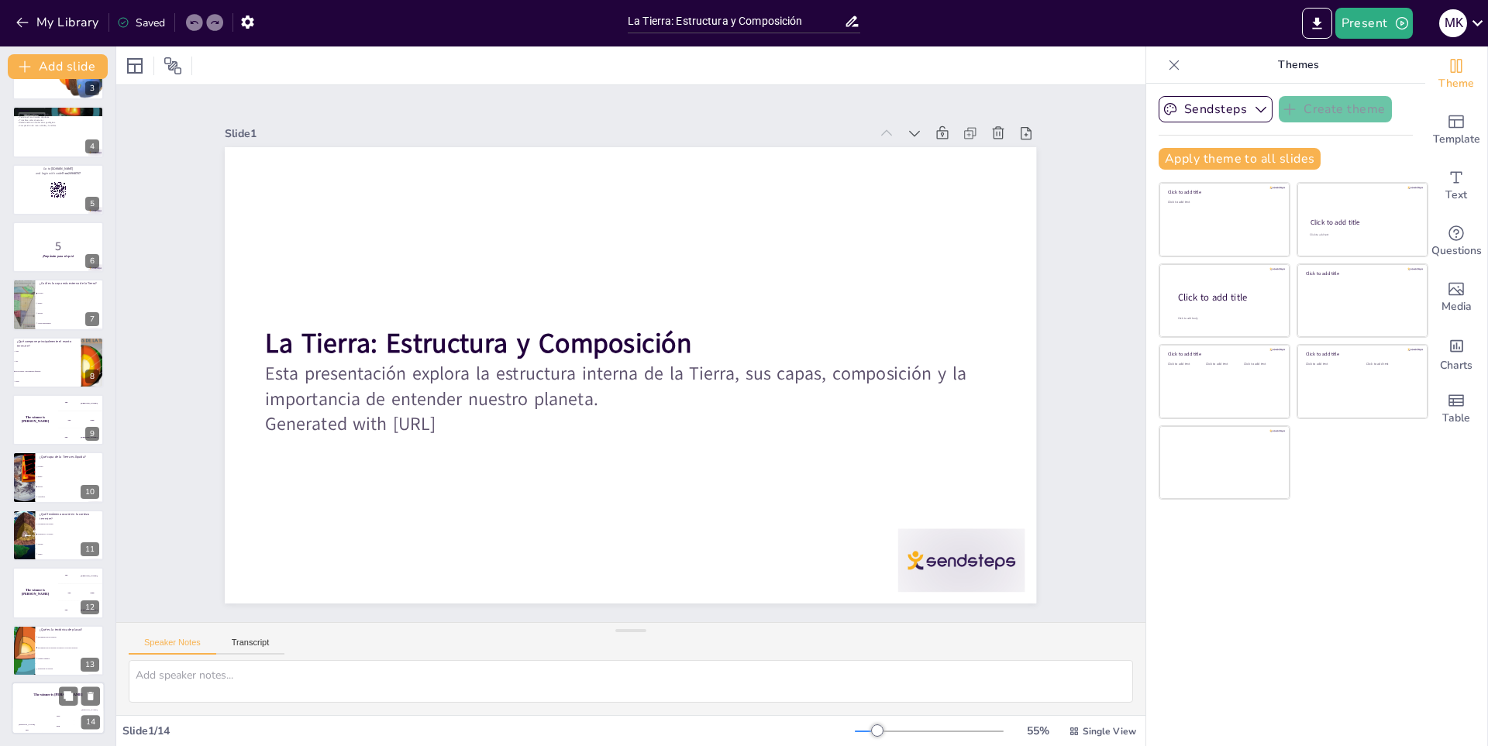
checkbox input "true"
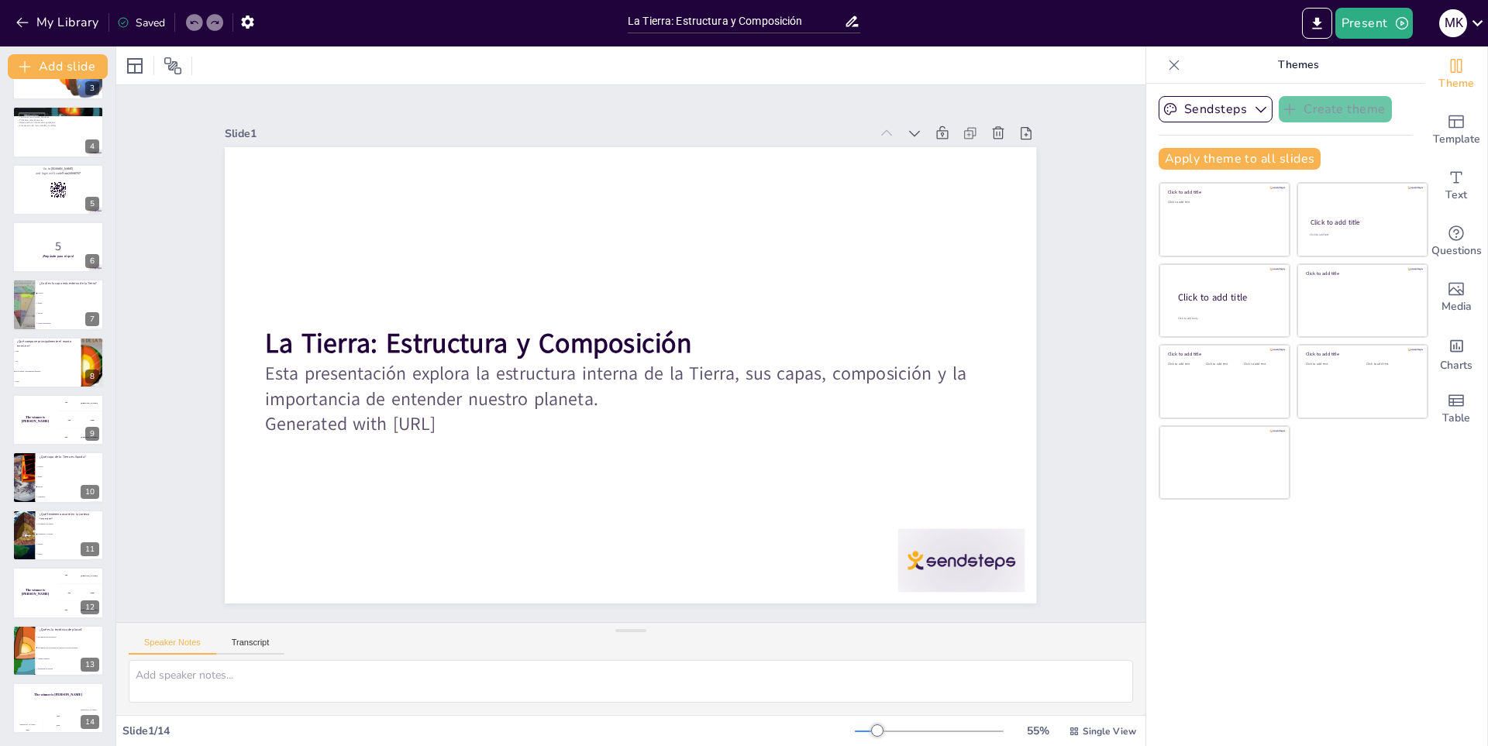
checkbox input "true"
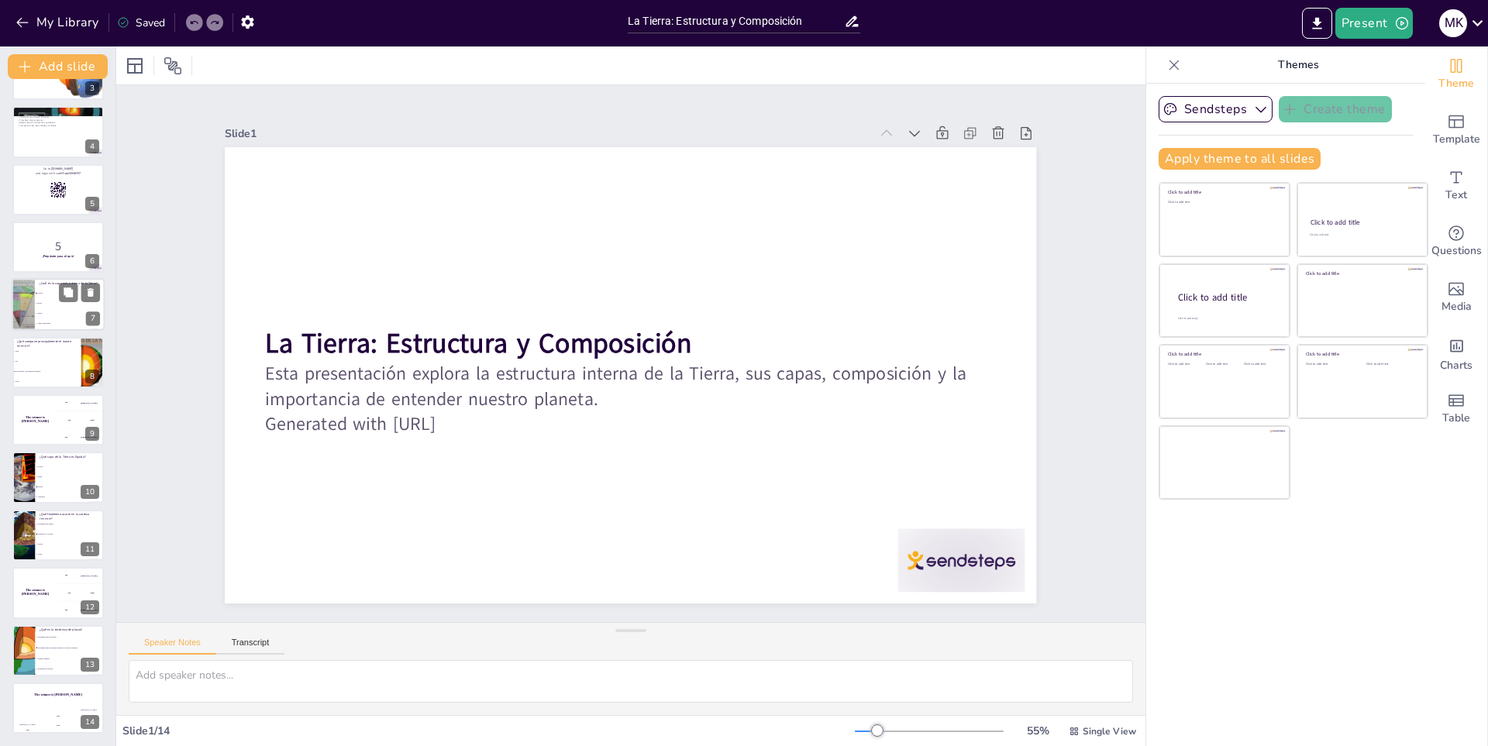
checkbox input "true"
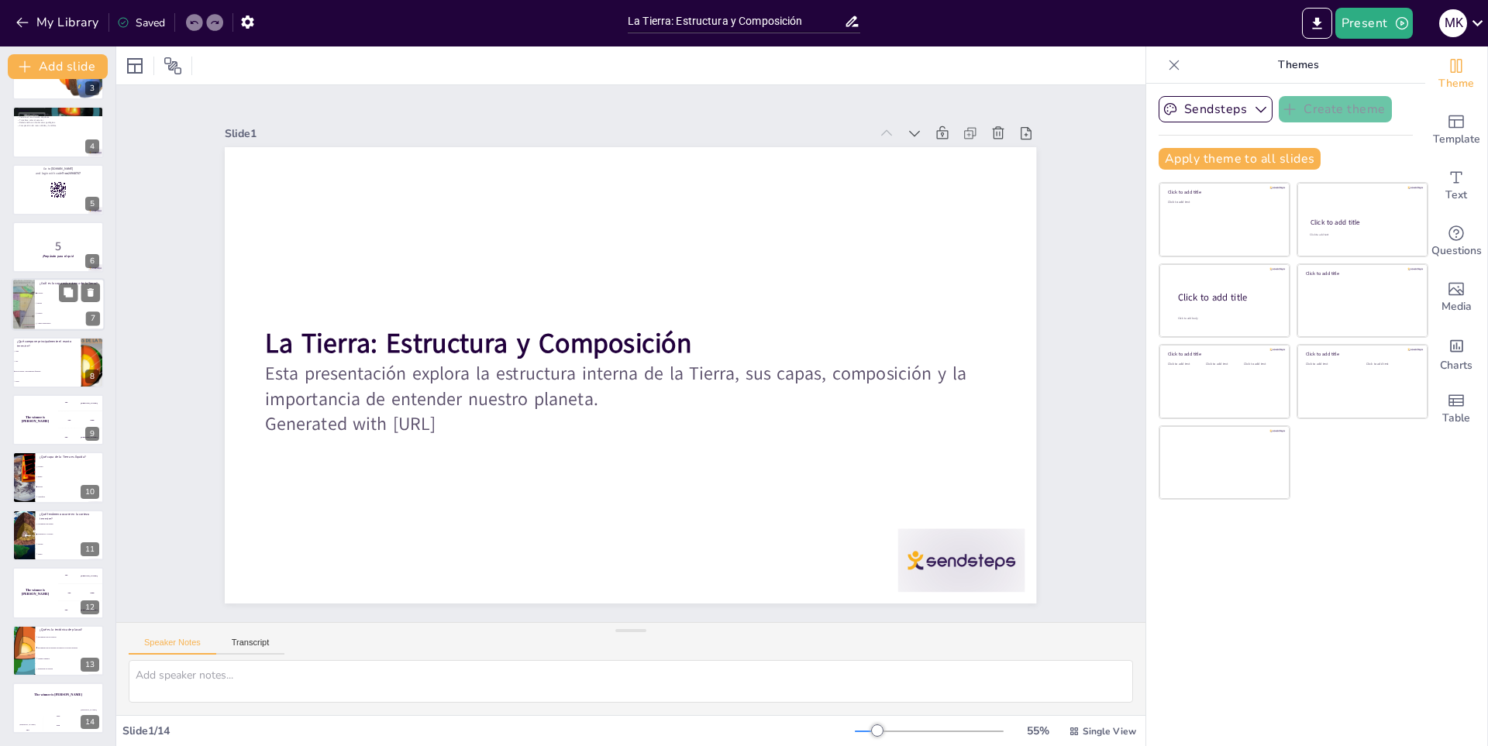
checkbox input "true"
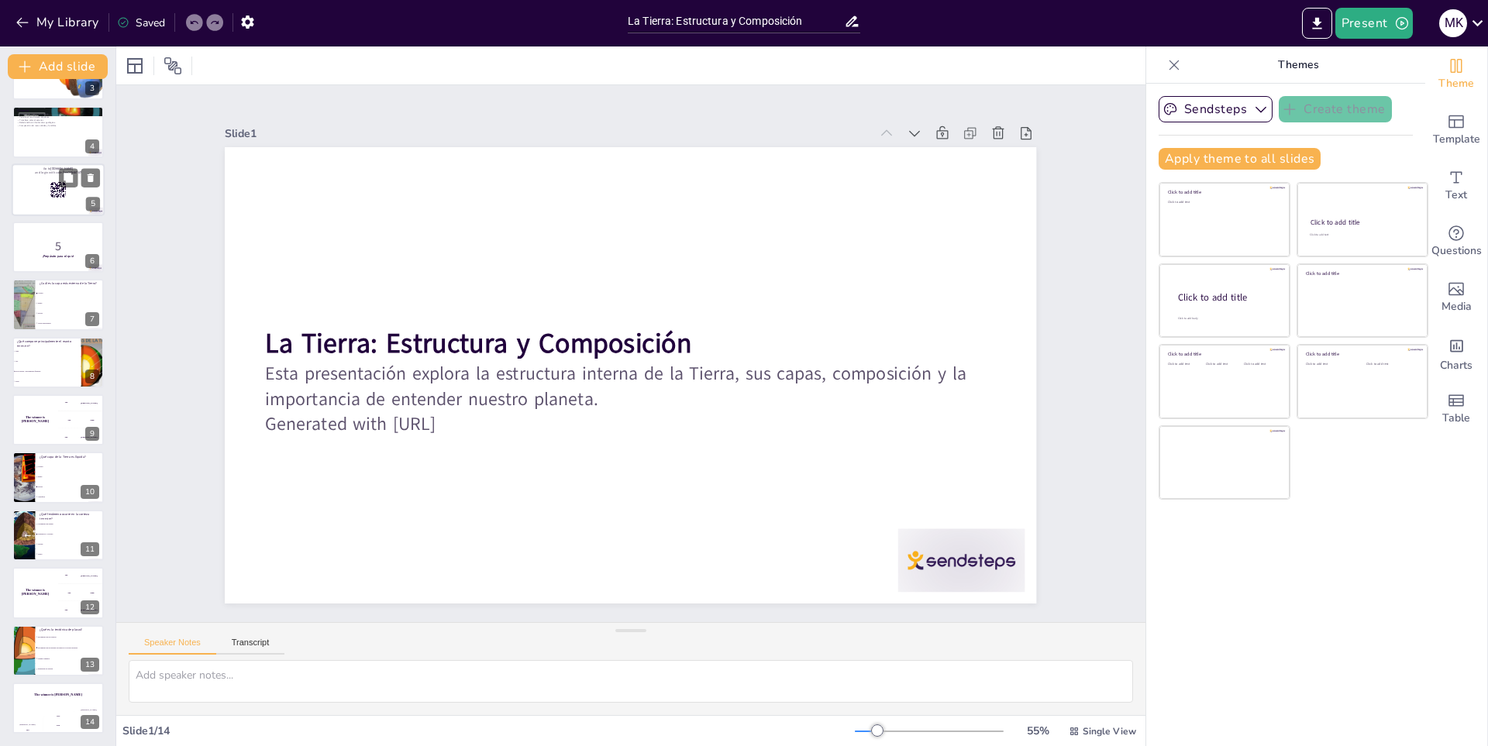
scroll to position [44, 0]
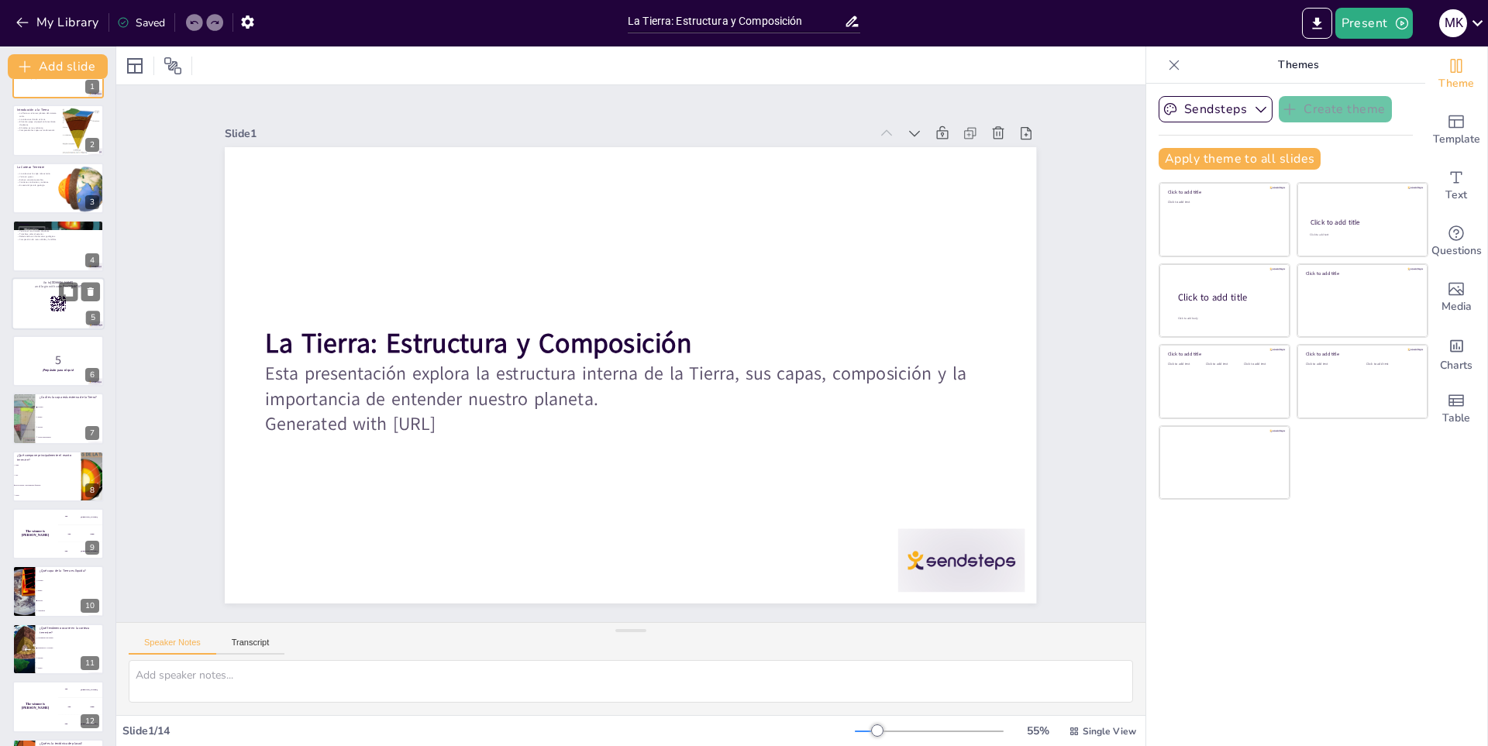
checkbox input "true"
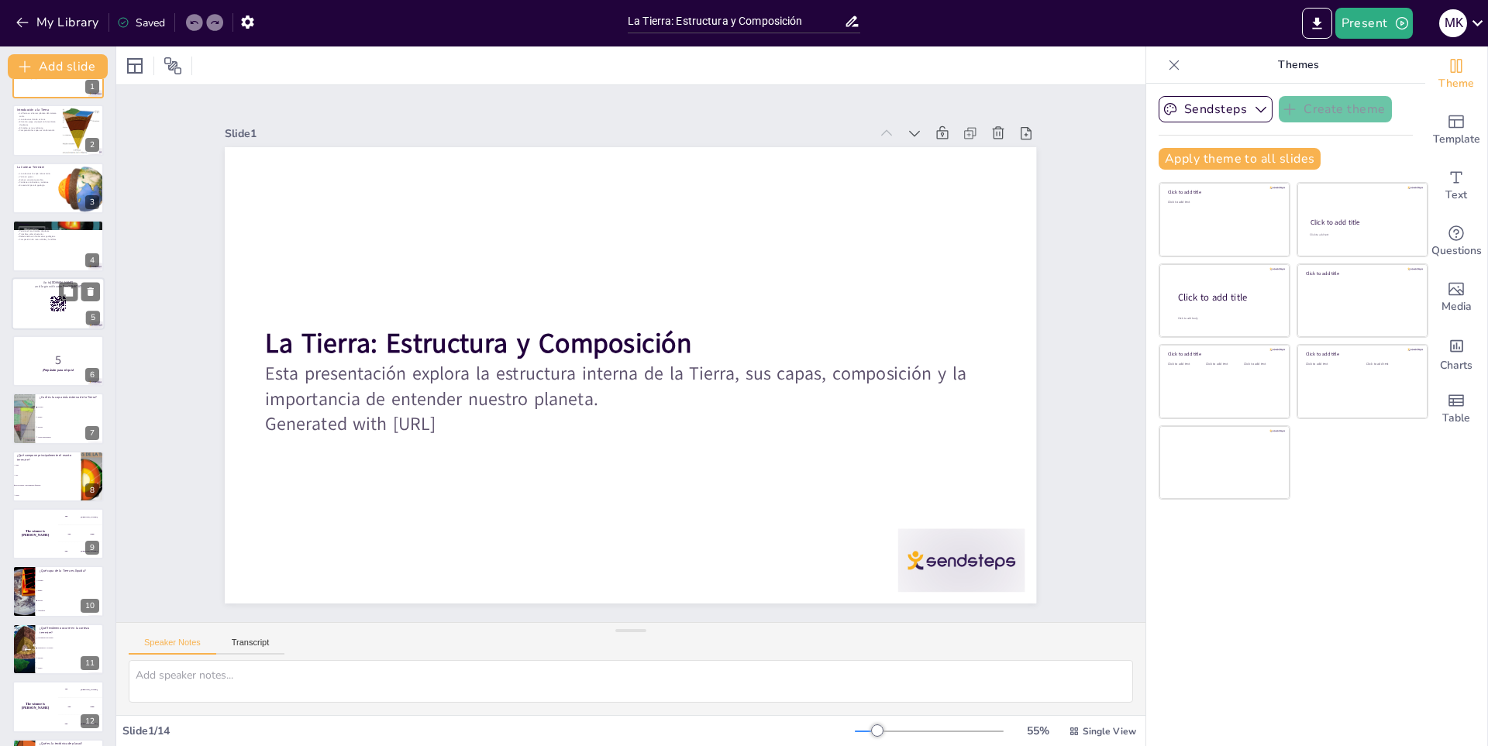
scroll to position [0, 0]
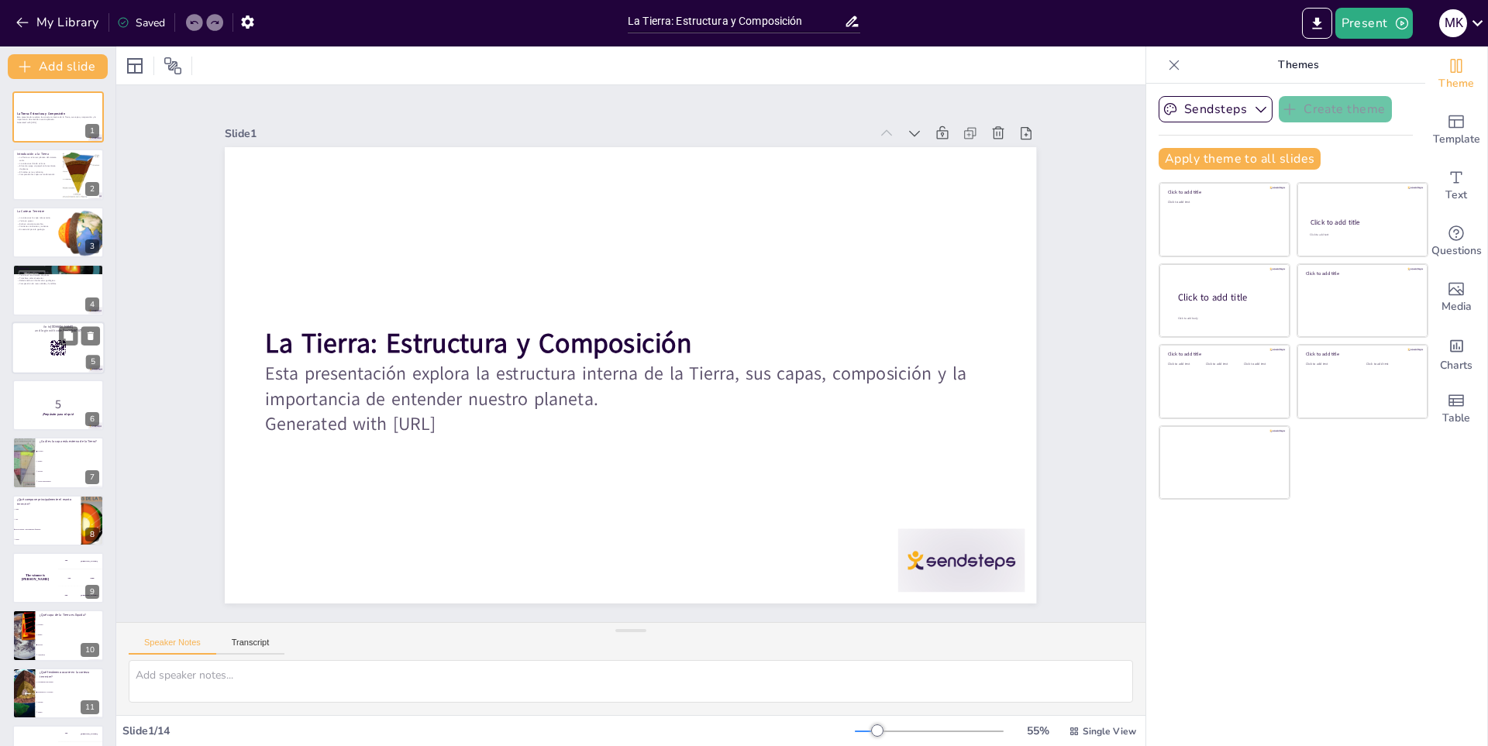
checkbox input "true"
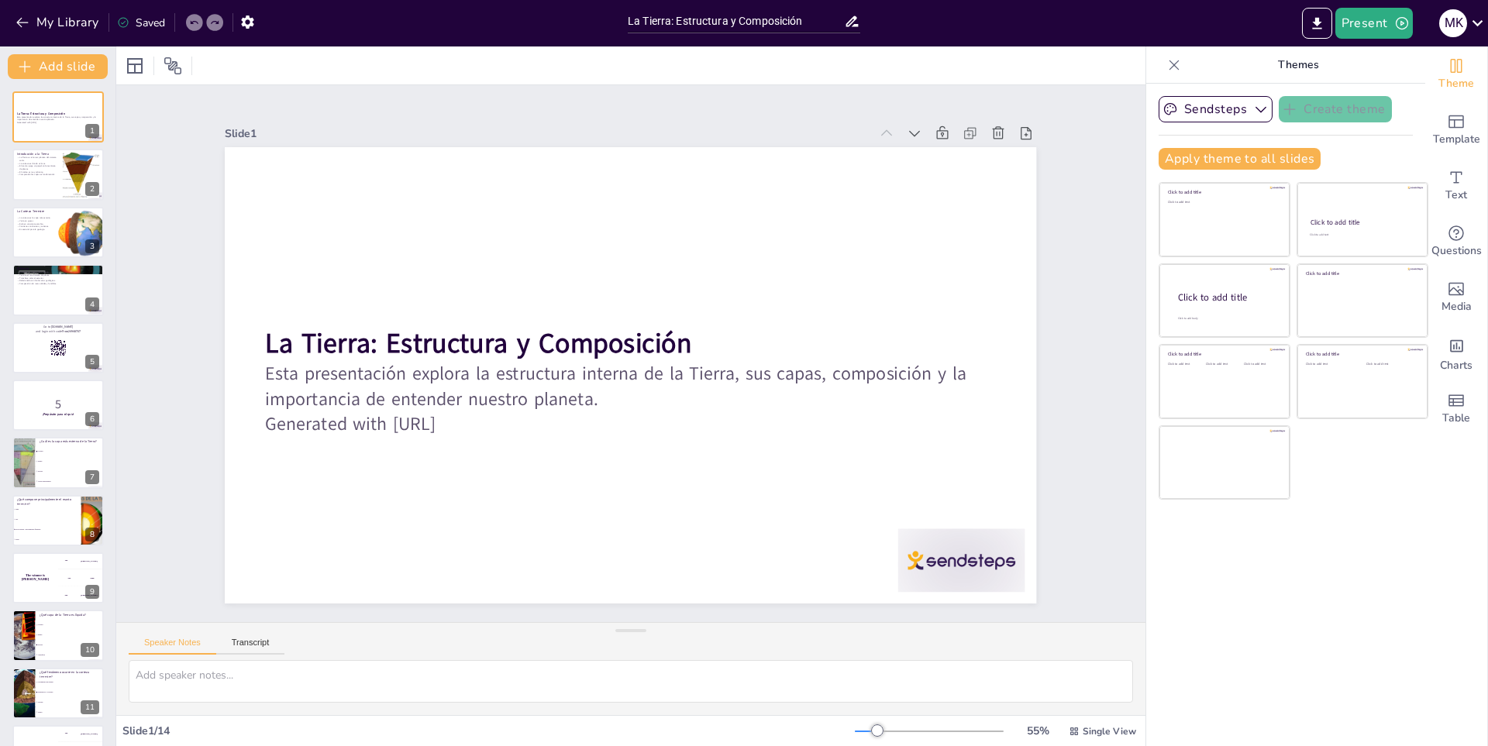
checkbox input "true"
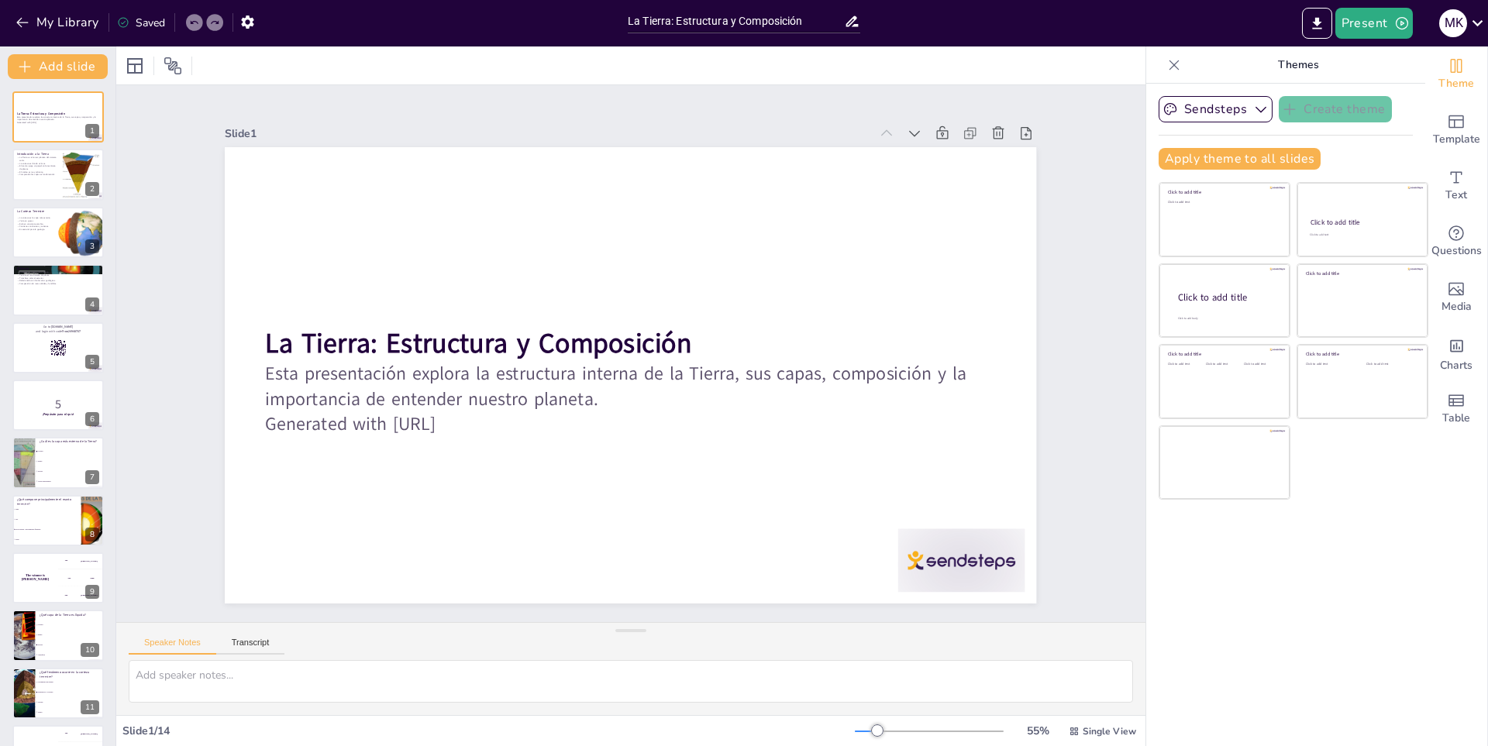
checkbox input "true"
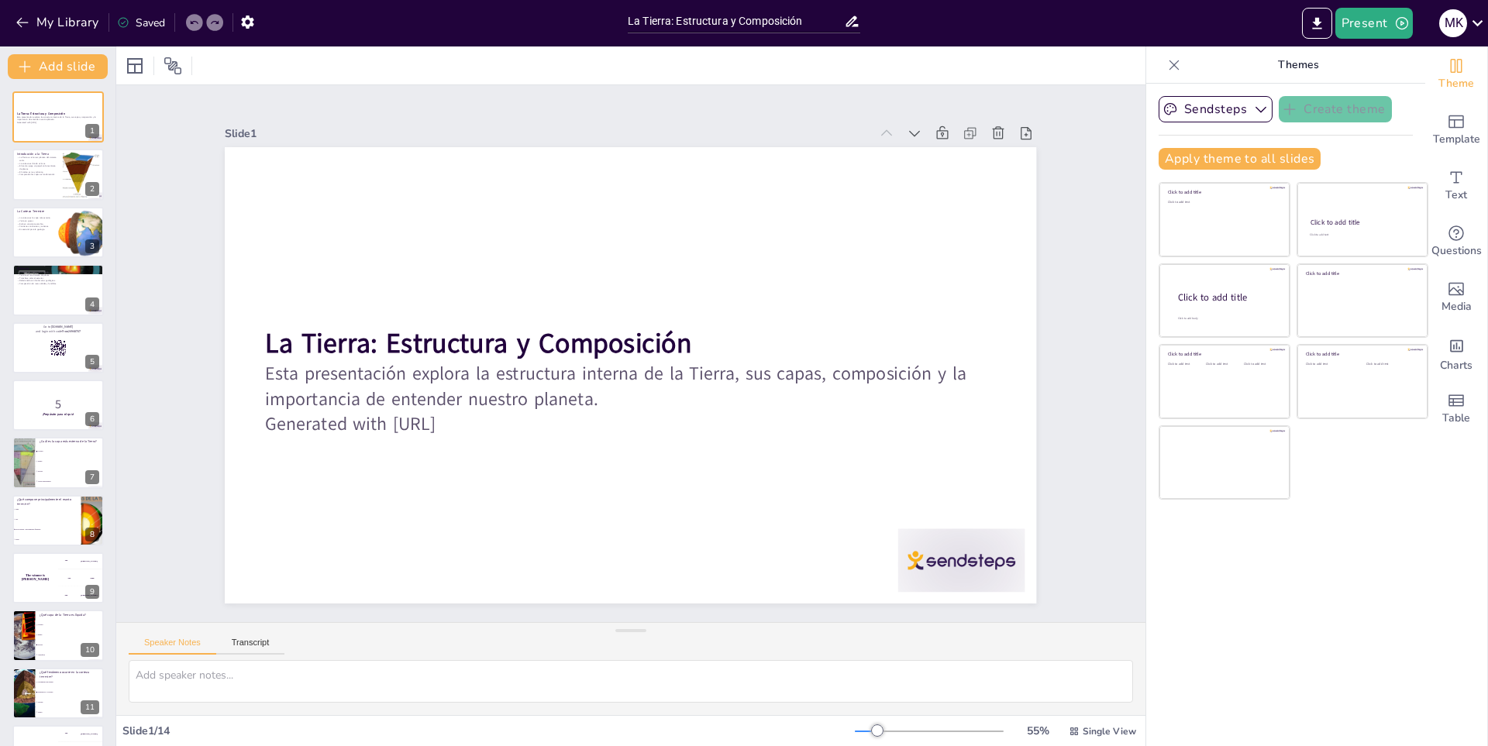
checkbox input "true"
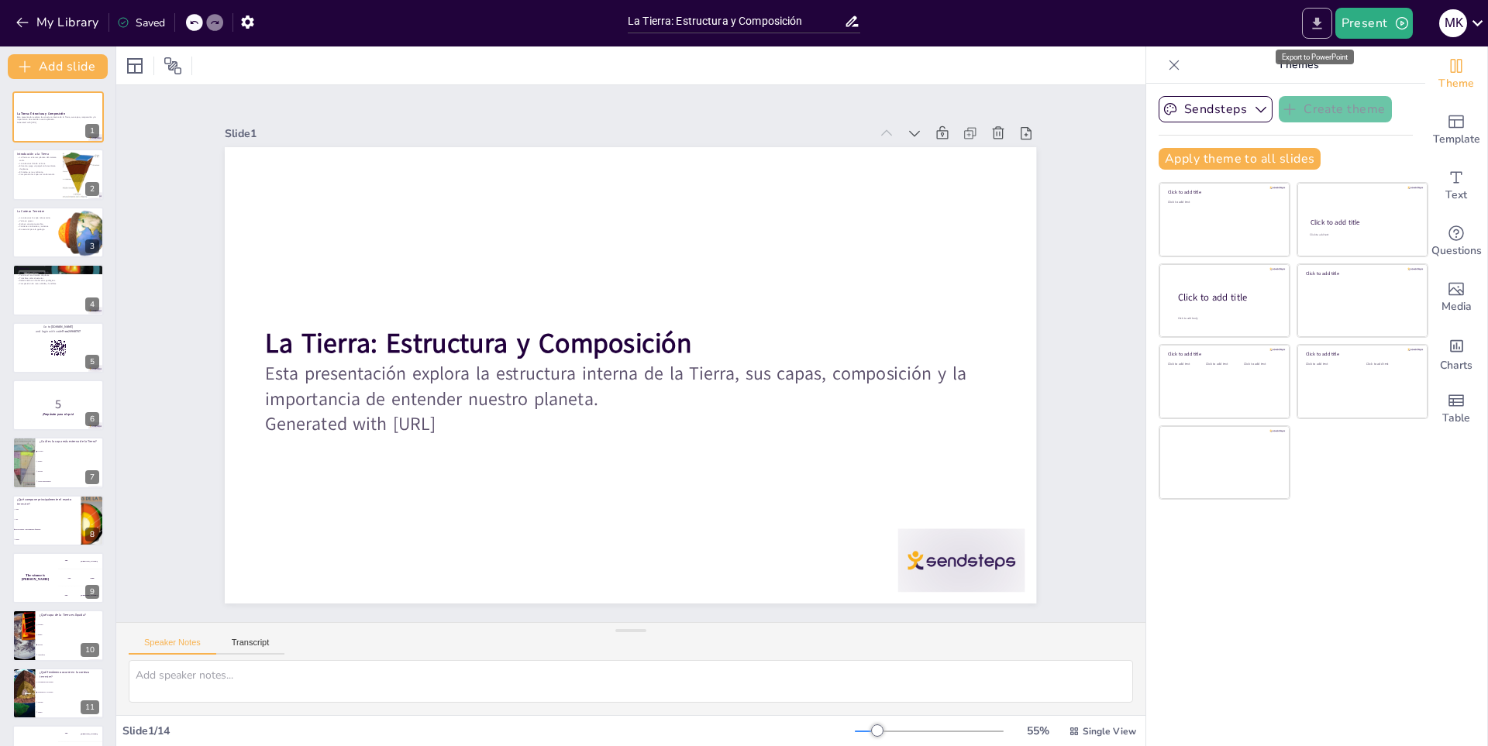
click at [1323, 26] on icon "Export to PowerPoint" at bounding box center [1317, 23] width 16 height 16
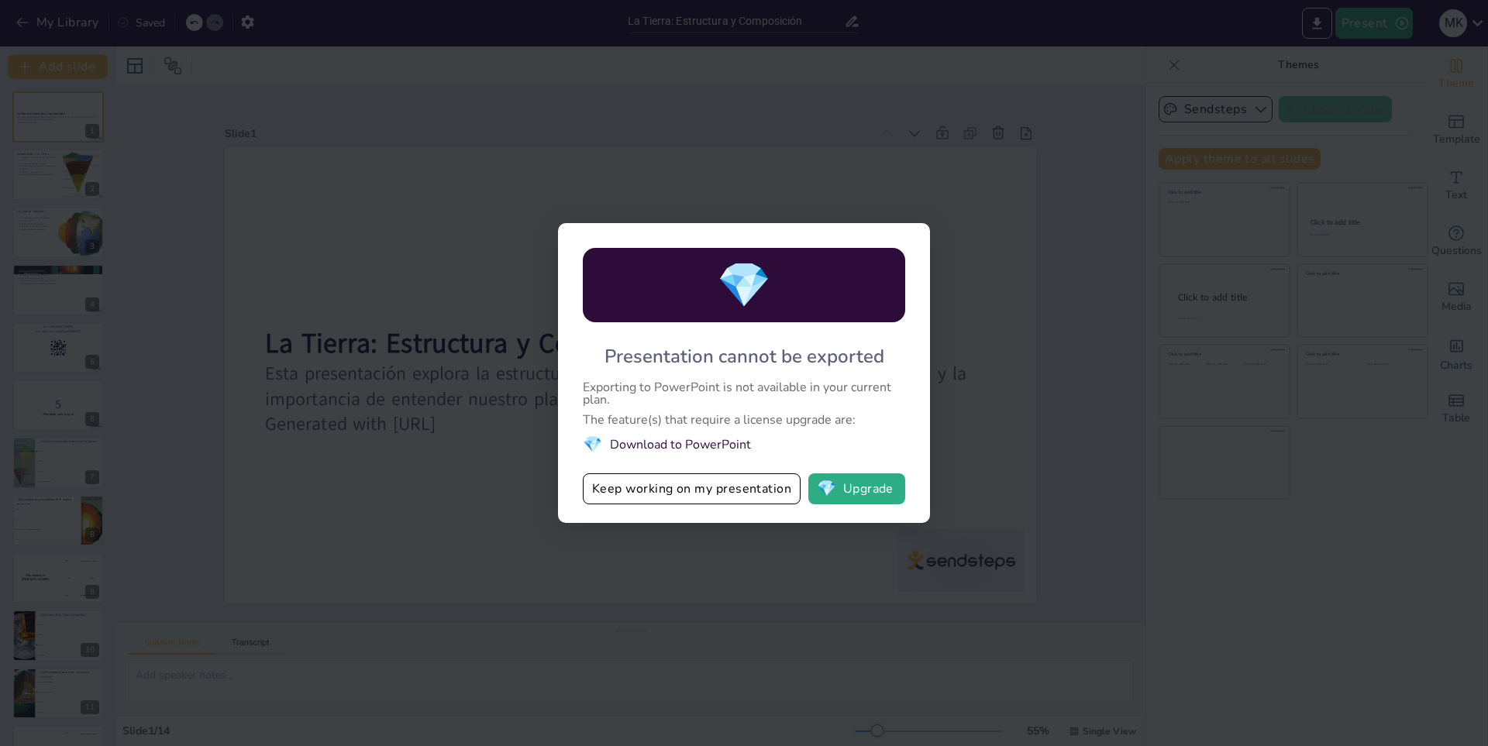
click at [335, 132] on div "💎 Presentation cannot be exported Exporting to PowerPoint is not available in y…" at bounding box center [744, 373] width 1488 height 746
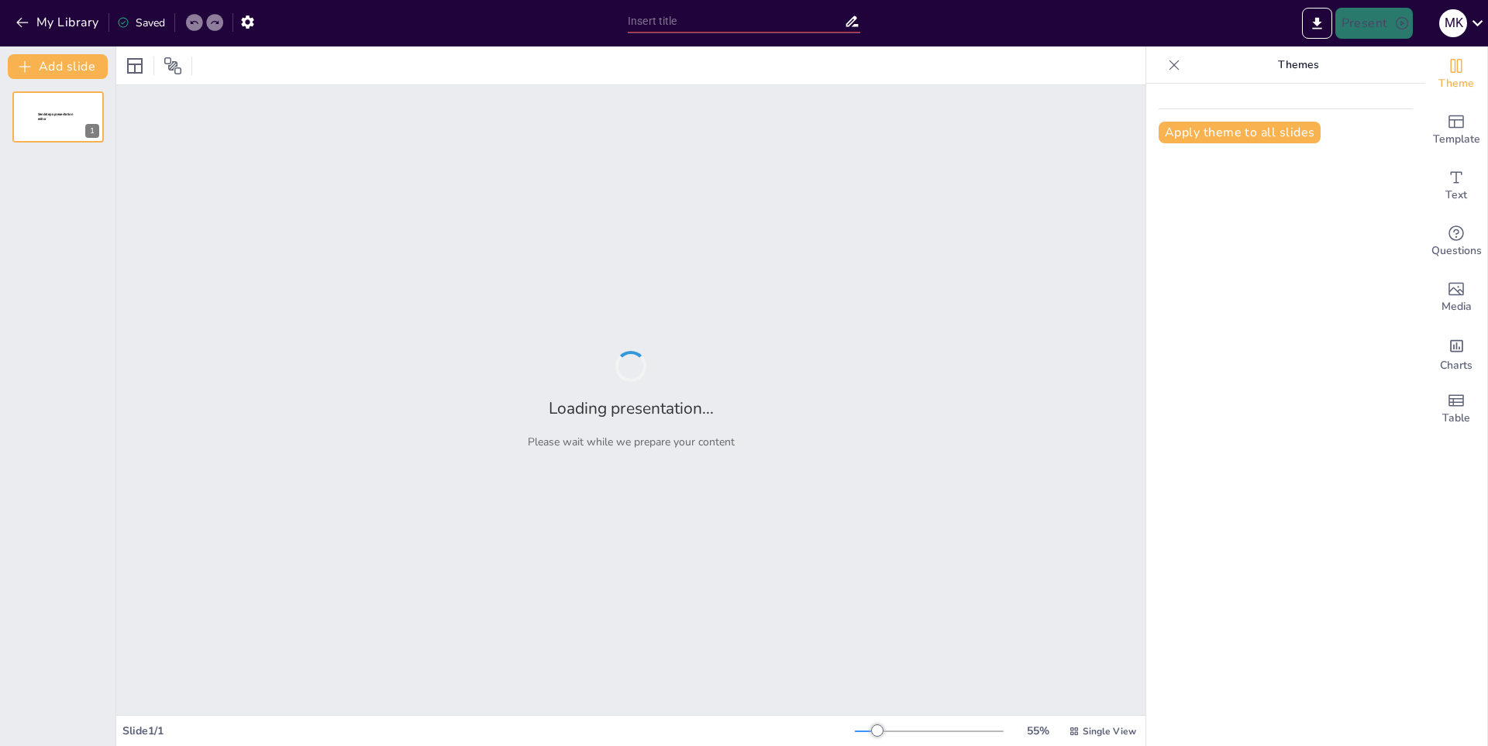
type input "El Universo Cinematográfico de Marvel: Evolución y Éxitos"
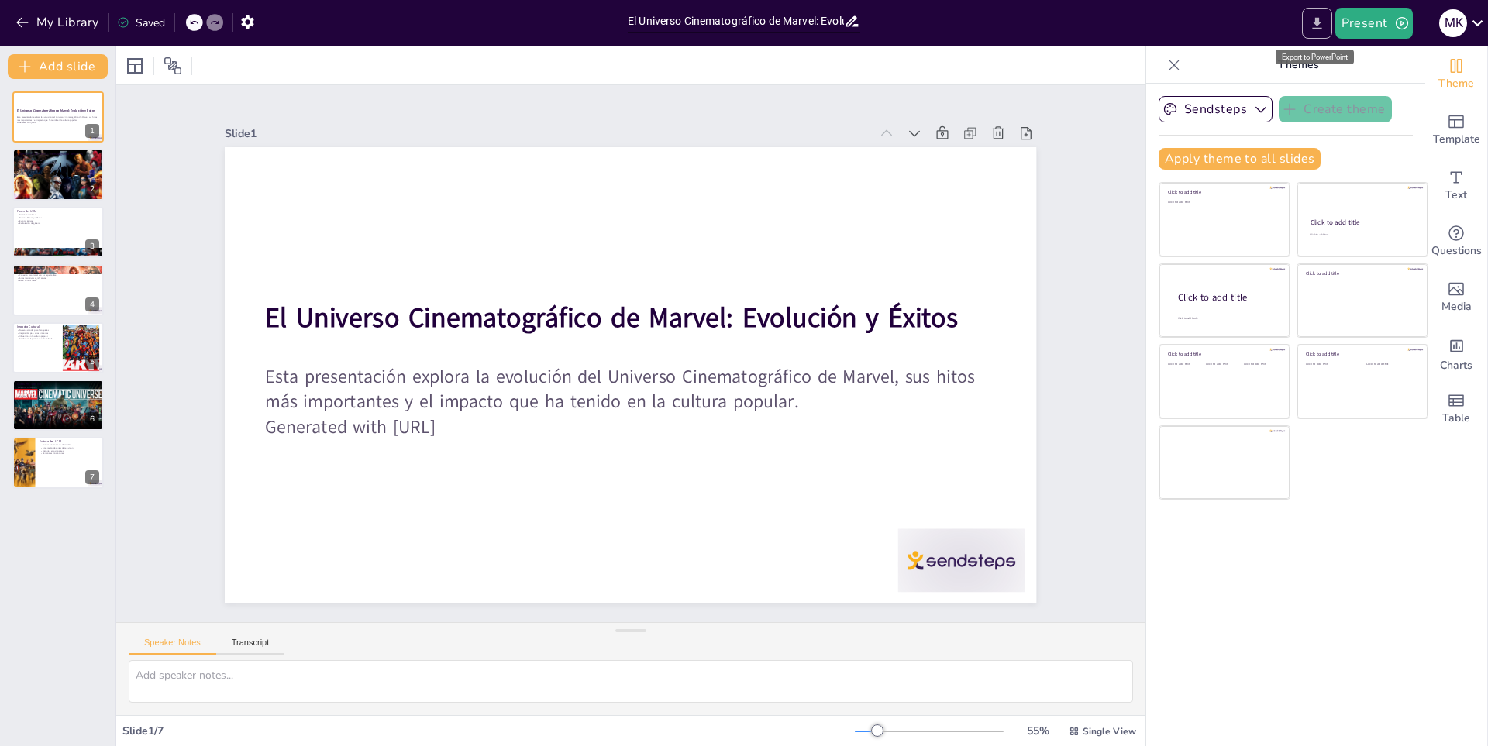
click at [1315, 20] on icon "Export to PowerPoint" at bounding box center [1316, 23] width 9 height 12
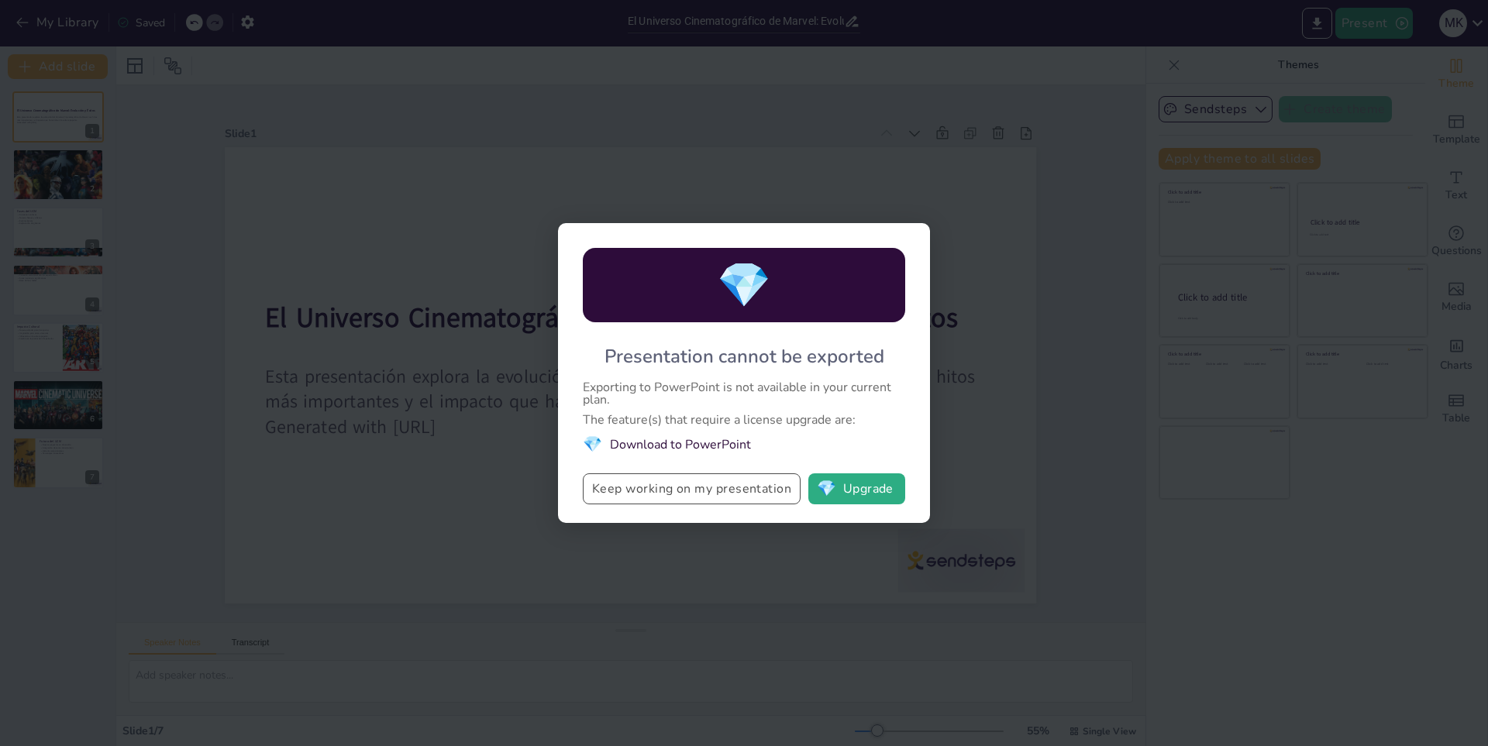
click at [697, 489] on button "Keep working on my presentation" at bounding box center [692, 488] width 218 height 31
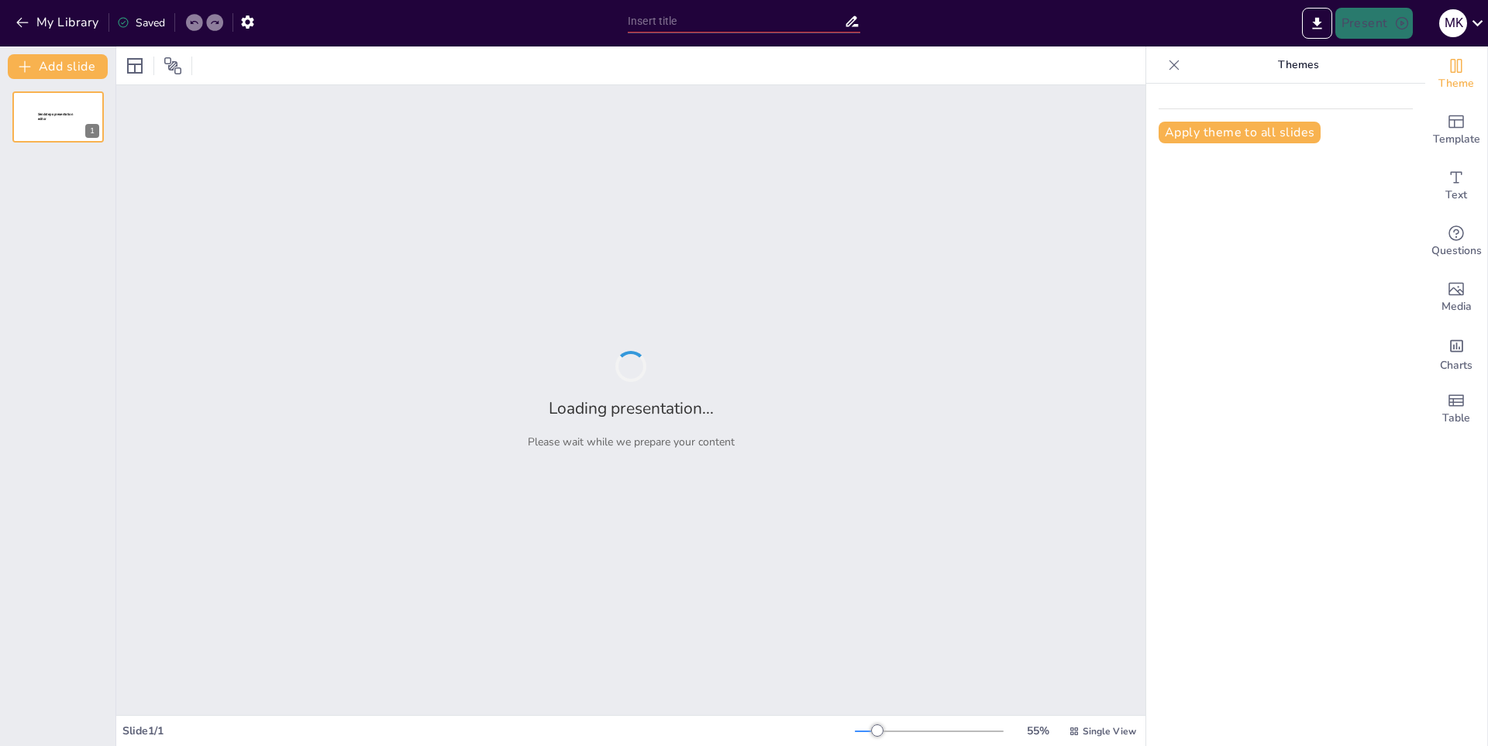
type input "Evolución de la Computadora: De la Máquina Analógica a la Digital"
